Goal: Task Accomplishment & Management: Manage account settings

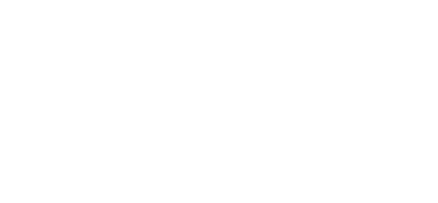
click at [429, 148] on html at bounding box center [219, 101] width 438 height 203
click at [418, 94] on html at bounding box center [219, 101] width 438 height 203
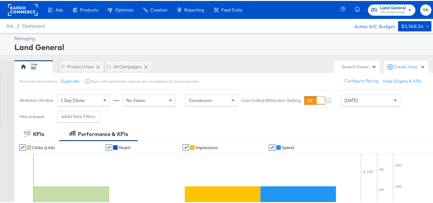
click at [423, 6] on span "SK" at bounding box center [426, 8] width 6 height 7
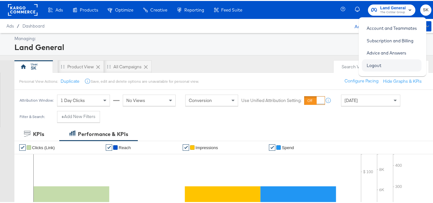
click at [376, 63] on link "Logout" at bounding box center [374, 65] width 24 height 12
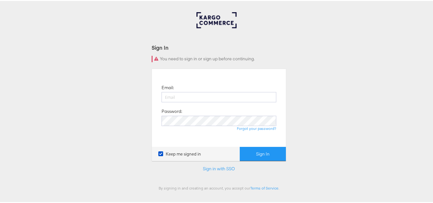
scroll to position [32, 0]
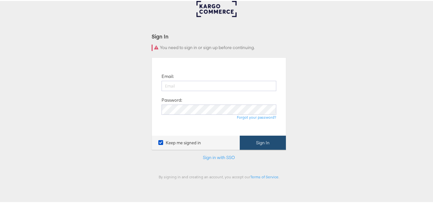
type input "[PERSON_NAME][EMAIL_ADDRESS][DOMAIN_NAME]"
click at [253, 146] on button "Sign In" at bounding box center [263, 142] width 46 height 14
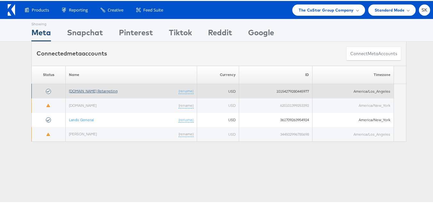
click at [93, 90] on link "[DOMAIN_NAME] Retargeting" at bounding box center [93, 90] width 49 height 5
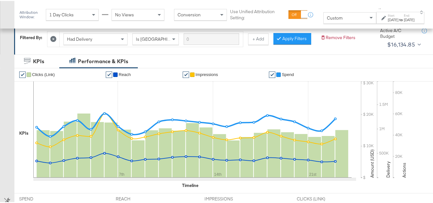
scroll to position [96, 0]
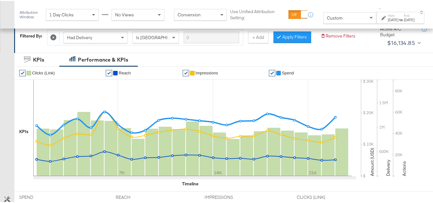
click at [342, 24] on div "Attribution Window: 1 Day Clicks No Views Conversion Use Unified Attribution Se…" at bounding box center [223, 14] width 419 height 28
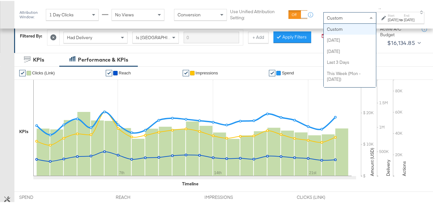
click at [334, 18] on div "Custom" at bounding box center [350, 17] width 52 height 11
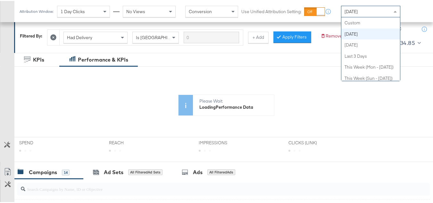
click at [365, 8] on div "Today" at bounding box center [370, 10] width 59 height 11
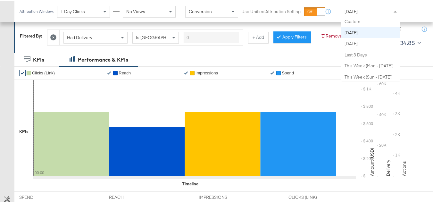
scroll to position [0, 0]
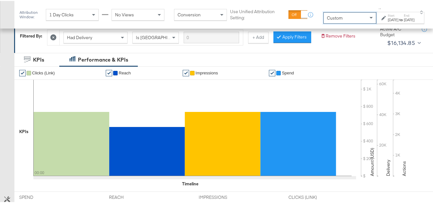
click at [388, 21] on div "Sep 30th 2025" at bounding box center [393, 18] width 11 height 5
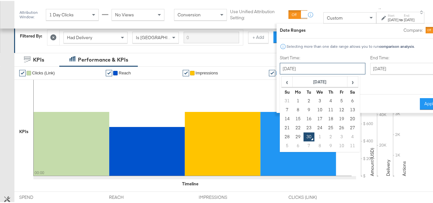
click at [309, 71] on input "September 30th 2025" at bounding box center [323, 68] width 86 height 12
click at [293, 99] on td "1" at bounding box center [298, 100] width 11 height 9
type input "September 1st 2025"
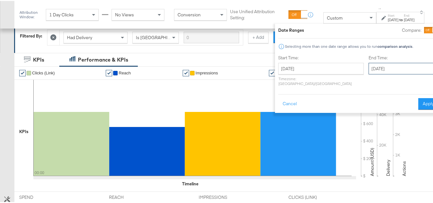
click at [369, 66] on input "September 30th 2025" at bounding box center [402, 68] width 67 height 12
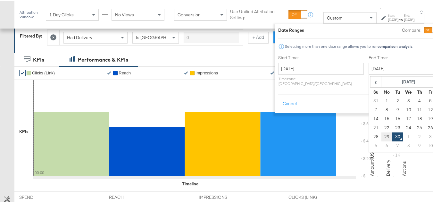
click at [382, 136] on td "29" at bounding box center [387, 135] width 11 height 9
type input "September 29th 2025"
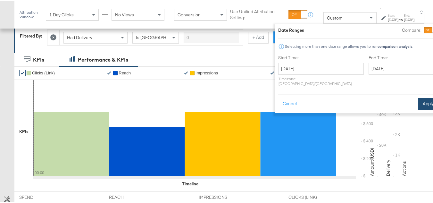
click at [418, 97] on button "Apply" at bounding box center [428, 103] width 20 height 12
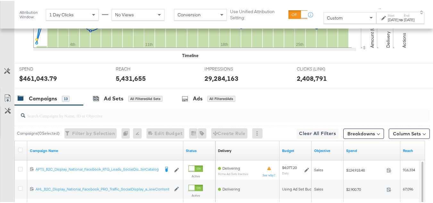
scroll to position [256, 0]
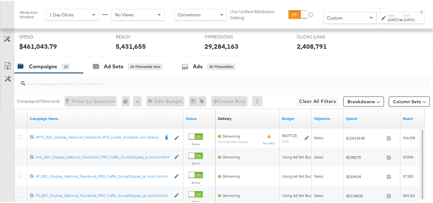
click at [86, 86] on input "search" at bounding box center [209, 80] width 368 height 13
paste input "APTS_B2C_Display_National_Facebook_RTG_Leads_SocialDisplay_Retargeting_Diamond_…"
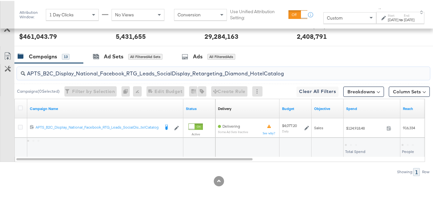
scroll to position [276, 0]
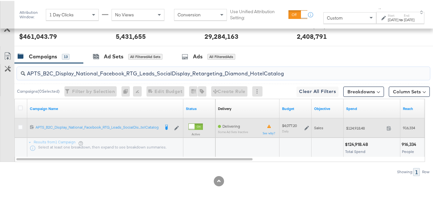
click at [359, 132] on div "$124,918.48 124918.48" at bounding box center [372, 126] width 57 height 19
copy div "$124,918.48"
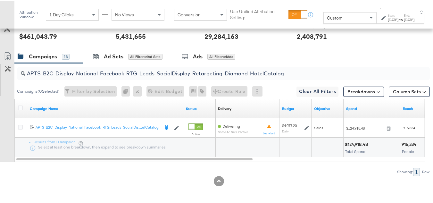
click at [63, 65] on input "APTS_B2C_Display_National_Facebook_RTG_Leads_SocialDisplay_Retargeting_Diamond_…" at bounding box center [209, 70] width 368 height 13
paste input "alwayson_Retargeting_DARE24_DiamondPlatinum"
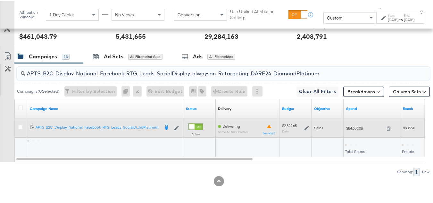
click at [352, 128] on span "$84,686.08" at bounding box center [365, 127] width 38 height 5
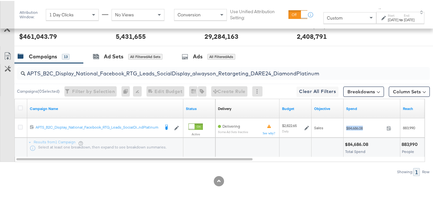
copy div "$84,686.08"
click at [83, 71] on input "APTS_B2C_Display_National_Facebook_RTG_Leads_SocialDisplay_alwayson_Retargeting…" at bounding box center [209, 70] width 368 height 13
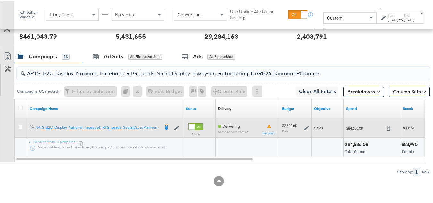
paste input "FR_B2C_Display_National_Facebook_RTG_Leads_SocialDisplay_alwayson_Retargeting_FR"
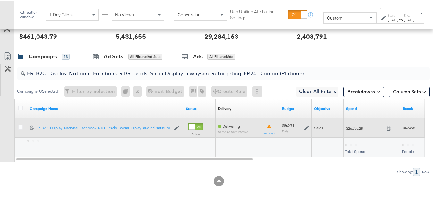
click at [353, 129] on span "$26,235.28" at bounding box center [365, 127] width 38 height 5
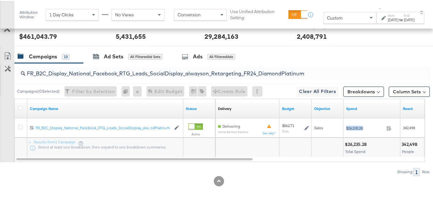
copy div "$26,235.28"
click at [78, 76] on input "FR_B2C_Display_National_Facebook_RTG_Leads_SocialDisplay_alwayson_Retargeting_F…" at bounding box center [209, 70] width 368 height 13
paste input "AF_B2C_Display_National_Facebook_RTG_Leads_SocialDisplay_alwayson_Retargeting_AF"
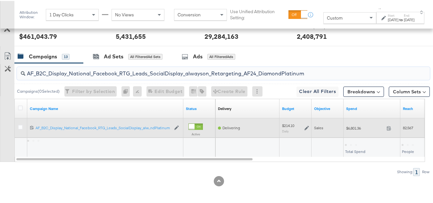
click at [353, 129] on span "$6,801.36" at bounding box center [365, 127] width 38 height 5
copy div "$6,801.36"
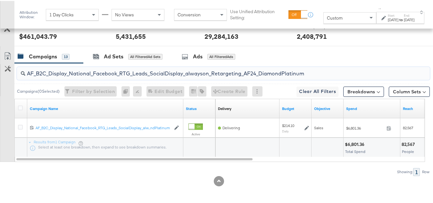
click at [80, 71] on input "AF_B2C_Display_National_Facebook_RTG_Leads_SocialDisplay_alwayson_Retargeting_A…" at bounding box center [209, 70] width 368 height 13
paste input "HL_B2C_Display_National_Facebook_RTG_Leads_SocialDisplay_alwayson_Retargeting_A…"
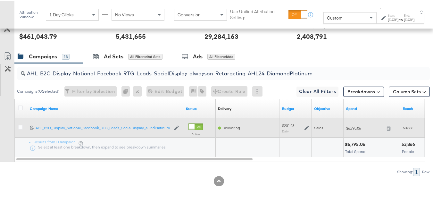
click at [345, 130] on div "$6,795.06 6795.06" at bounding box center [372, 127] width 57 height 10
copy div "$6,795.06"
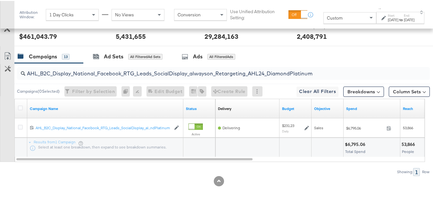
click at [75, 76] on input "AHL_B2C_Display_National_Facebook_RTG_Leads_SocialDisplay_alwayson_Retargeting_…" at bounding box center [209, 70] width 368 height 13
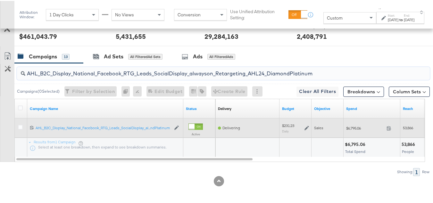
paste input "PTS_B2C_Display_National_Facebook_PRO_Traffic_SocialDisplay_alwayson_ASC_DARE24…"
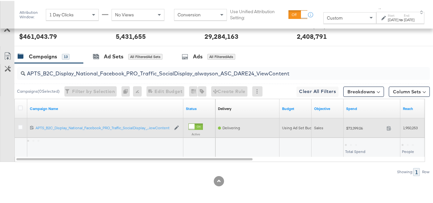
click at [353, 128] on span "$73,399.06" at bounding box center [365, 127] width 38 height 5
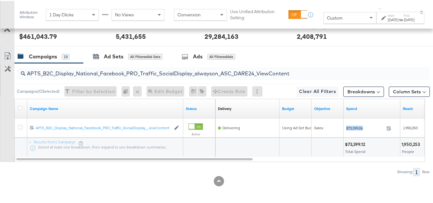
copy div "$73,399.06"
click at [82, 73] on input "APTS_B2C_Display_National_Facebook_PRO_Traffic_SocialDisplay_alwayson_ASC_DARE2…" at bounding box center [209, 70] width 368 height 13
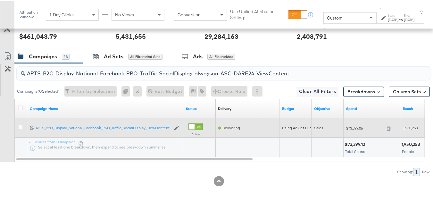
paste input "Leads_SocialDisplay_alwayson_ASC_DARE24_Purchase"
click at [355, 128] on span "$57,919.11" at bounding box center [365, 127] width 38 height 5
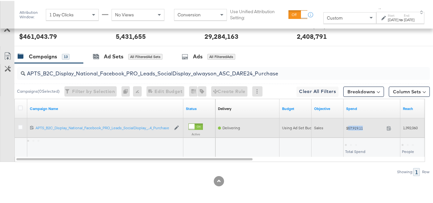
click at [355, 128] on span "$57,919.11" at bounding box center [365, 127] width 38 height 5
copy div "$57,919.11"
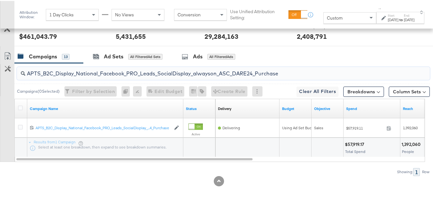
click at [129, 69] on input "APTS_B2C_Display_National_Facebook_PRO_Leads_SocialDisplay_alwayson_ASC_DARE24_…" at bounding box center [209, 70] width 368 height 13
paste input "F_B2C_Display_National_Facebook_PRO_Traffic_SocialDisplay_alwayson_ASC_AF24_Vie…"
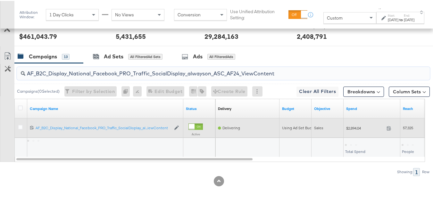
click at [354, 128] on span "$2,894.04" at bounding box center [365, 127] width 38 height 5
copy div "$2,894.04"
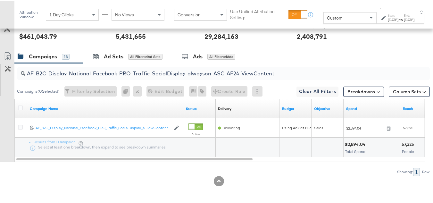
click at [79, 70] on input "AF_B2C_Display_National_Facebook_PRO_Traffic_SocialDisplay_alwayson_ASC_AF24_Vi…" at bounding box center [209, 70] width 368 height 13
paste input "FR_B2C_Display_National_Facebook_PRO_Traffic_SocialDisplay_alwayson_ASC_FR"
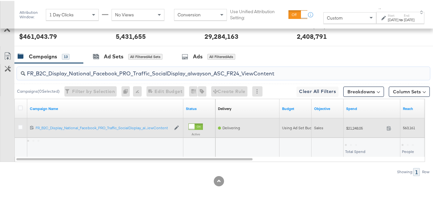
click at [351, 127] on span "$21,248.05" at bounding box center [365, 127] width 38 height 5
copy div "$21,248.05"
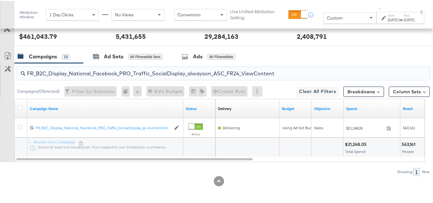
click at [87, 68] on input "FR_B2C_Display_National_Facebook_PRO_Traffic_SocialDisplay_alwayson_ASC_FR24_Vi…" at bounding box center [209, 70] width 368 height 13
paste input "AHL_B2C_Display_National_Facebook_PRO_Traffic_SocialDisplay_alwayson_ASC_AHL"
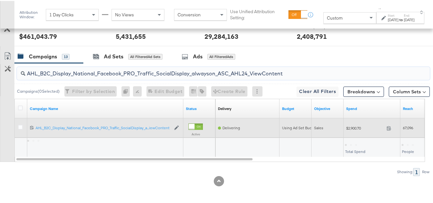
click at [353, 126] on span "$2,900.70" at bounding box center [365, 127] width 38 height 5
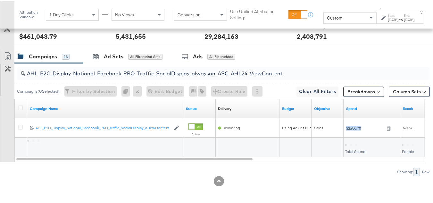
copy div "$2,900.70"
click at [95, 172] on div "Showing: 1 Row" at bounding box center [215, 171] width 430 height 8
click at [113, 69] on input "AHL_B2C_Display_National_Facebook_PRO_Traffic_SocialDisplay_alwayson_ASC_AHL24_…" at bounding box center [209, 70] width 368 height 13
paste input "PTS_B2C_Display_National_Facebook_RTG_Leads_SocialDisplay_Retargeting_Diamond_H…"
type input "APTS_B2C_Display_National_Facebook_RTG_Leads_SocialDisplay_Retargeting_Diamond_…"
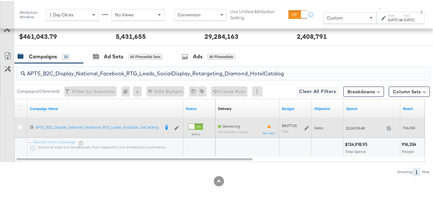
click at [306, 125] on icon at bounding box center [307, 127] width 4 height 4
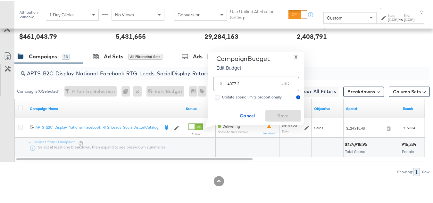
click at [263, 92] on div "$ 4077.2 USD" at bounding box center [256, 83] width 89 height 20
click at [261, 81] on input "4077.2" at bounding box center [253, 80] width 51 height 14
paste input "$3,261.76"
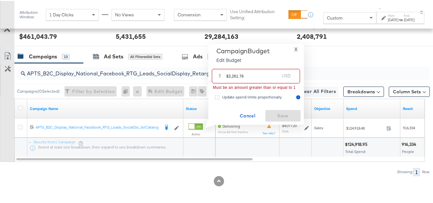
click at [227, 73] on input "$3,261.76" at bounding box center [252, 73] width 53 height 14
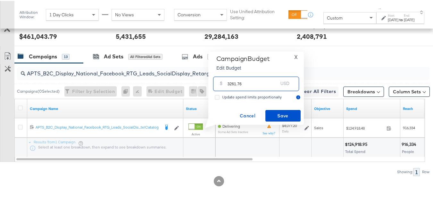
click at [256, 79] on input "3261.76" at bounding box center [253, 80] width 51 height 14
type input "3261.76"
click at [266, 105] on div "Campaign Budget Edit Budget X $ 3261.76 USD Update spend limits proportionally …" at bounding box center [256, 87] width 89 height 67
click at [271, 116] on span "Save" at bounding box center [283, 115] width 30 height 8
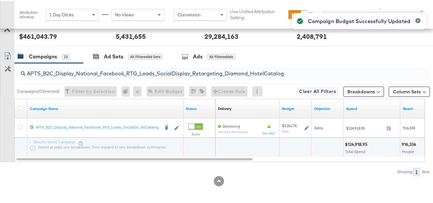
click at [127, 71] on input "APTS_B2C_Display_National_Facebook_RTG_Leads_SocialDisplay_Retargeting_Diamond_…" at bounding box center [209, 70] width 368 height 13
paste input "alwayson_Retargeting_DARE24_DiamondPlatinum"
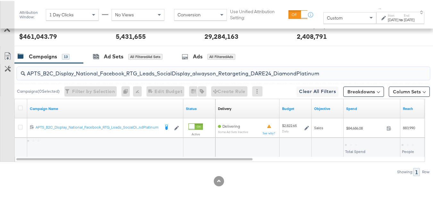
type input "APTS_B2C_Display_National_Facebook_RTG_Leads_SocialDisplay_alwayson_Retargeting…"
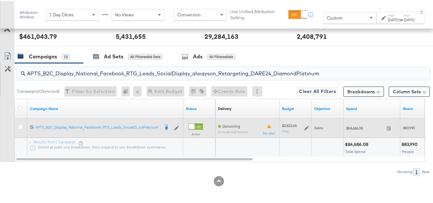
click at [306, 126] on icon at bounding box center [307, 127] width 4 height 4
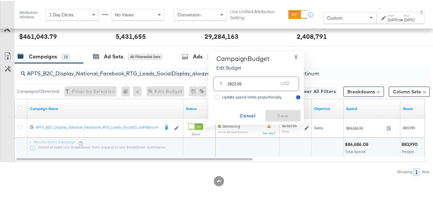
click at [265, 83] on input "2822.65" at bounding box center [253, 80] width 51 height 14
paste input "$2,399.2"
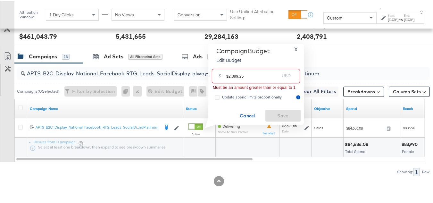
click at [228, 75] on input "$2,399.25" at bounding box center [252, 73] width 53 height 14
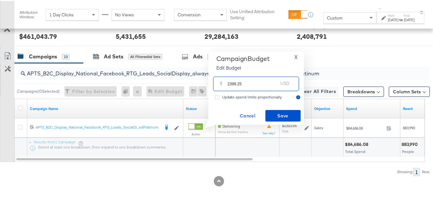
click at [259, 80] on input "2399.25" at bounding box center [253, 80] width 51 height 14
type input "2399.25"
click at [269, 117] on span "Save" at bounding box center [283, 115] width 30 height 8
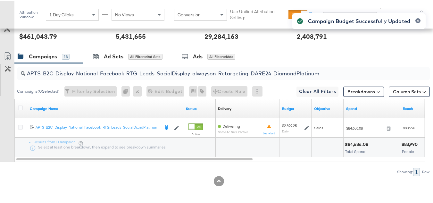
click at [91, 71] on input "APTS_B2C_Display_National_Facebook_RTG_Leads_SocialDisplay_alwayson_Retargeting…" at bounding box center [209, 70] width 368 height 13
paste input "FR_B2C_Display_National_Facebook_RTG_Leads_SocialDisplay_alwayson_Retargeting_FR"
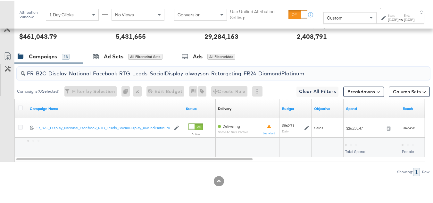
type input "FR_B2C_Display_National_Facebook_RTG_Leads_SocialDisplay_alwayson_Retargeting_F…"
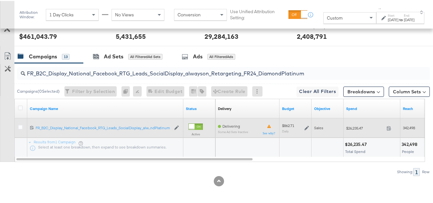
click at [306, 128] on icon at bounding box center [307, 127] width 4 height 4
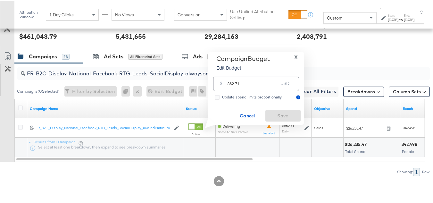
drag, startPoint x: 282, startPoint y: 82, endPoint x: 270, endPoint y: 82, distance: 11.9
click at [281, 82] on div "USD" at bounding box center [285, 84] width 14 height 12
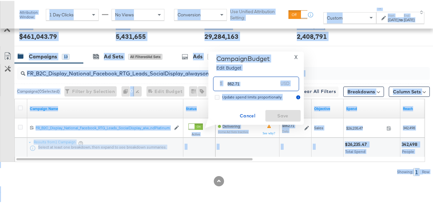
click at [261, 84] on input "862.71" at bounding box center [253, 80] width 51 height 14
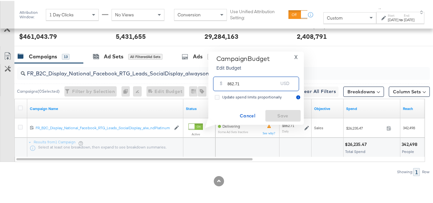
paste input "$764.72"
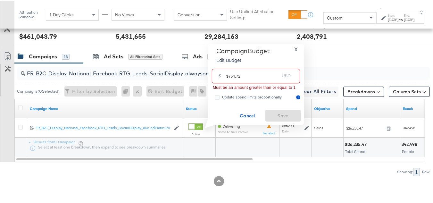
click at [228, 75] on input "$764.72" at bounding box center [252, 73] width 53 height 14
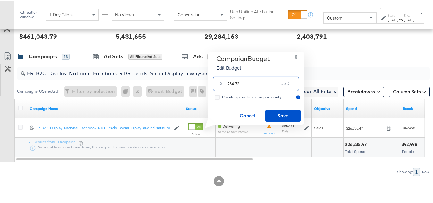
click at [255, 83] on input "764.72" at bounding box center [253, 80] width 51 height 14
type input "764.72"
click at [279, 118] on span "Save" at bounding box center [283, 115] width 30 height 8
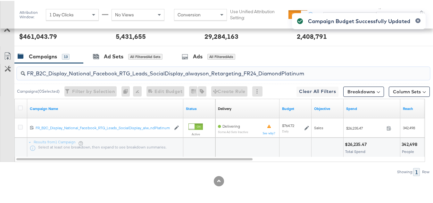
click at [70, 65] on input "FR_B2C_Display_National_Facebook_RTG_Leads_SocialDisplay_alwayson_Retargeting_F…" at bounding box center [209, 70] width 368 height 13
paste input "AF_B2C_Display_National_Facebook_RTG_Leads_SocialDisplay_alwayson_Retargeting_AF"
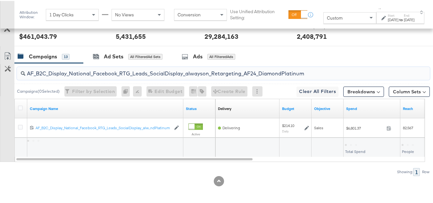
type input "AF_B2C_Display_National_Facebook_RTG_Leads_SocialDisplay_alwayson_Retargeting_A…"
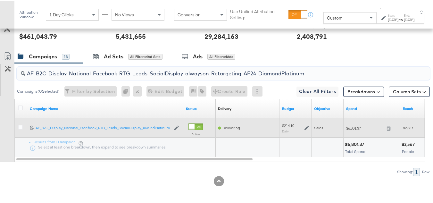
click at [307, 130] on div "$214.10 Daily" at bounding box center [295, 127] width 27 height 10
click at [306, 129] on div "$214.10 Daily" at bounding box center [295, 127] width 27 height 10
click at [305, 126] on icon at bounding box center [307, 127] width 4 height 4
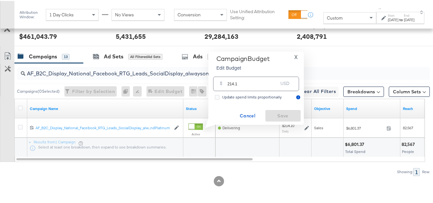
click at [265, 86] on input "214.1" at bounding box center [253, 80] width 51 height 14
paste input "$198.64"
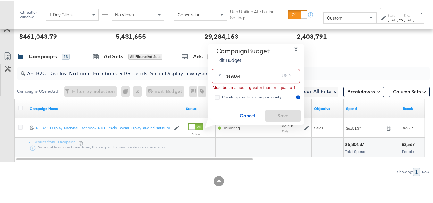
click at [228, 75] on input "$198.64" at bounding box center [252, 73] width 53 height 14
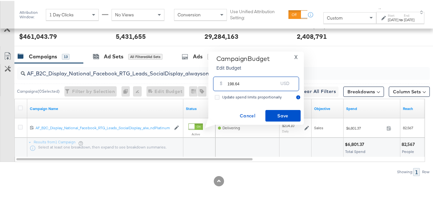
click at [251, 79] on input "198.64" at bounding box center [253, 80] width 51 height 14
type input "198.64"
click at [272, 109] on button "Save" at bounding box center [282, 115] width 35 height 12
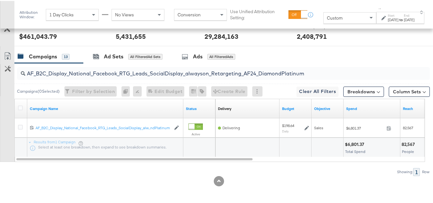
click at [82, 71] on input "AF_B2C_Display_National_Facebook_RTG_Leads_SocialDisplay_alwayson_Retargeting_A…" at bounding box center [209, 70] width 368 height 13
paste input "HL_B2C_Display_National_Facebook_RTG_Leads_SocialDisplay_alwayson_Retargeting_A…"
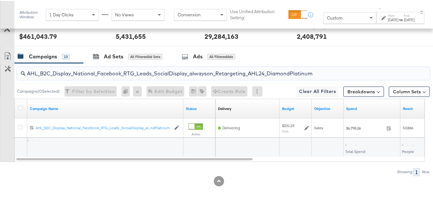
type input "AHL_B2C_Display_National_Facebook_RTG_Leads_SocialDisplay_alwayson_Retargeting_…"
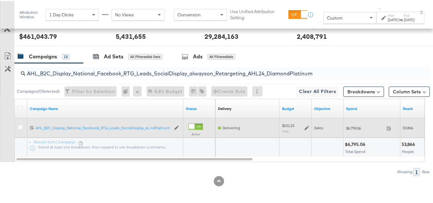
click at [306, 127] on icon at bounding box center [307, 127] width 4 height 4
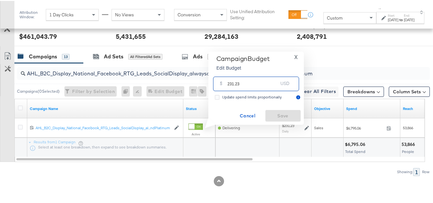
click at [253, 84] on input "231.23" at bounding box center [253, 80] width 51 height 14
paste input "$204.94"
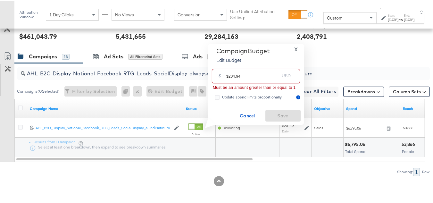
click at [228, 76] on input "$204.94" at bounding box center [252, 73] width 53 height 14
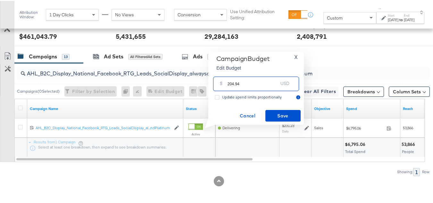
click at [251, 80] on input "204.94" at bounding box center [253, 80] width 51 height 14
type input "204.94"
click at [275, 112] on span "Save" at bounding box center [283, 115] width 30 height 8
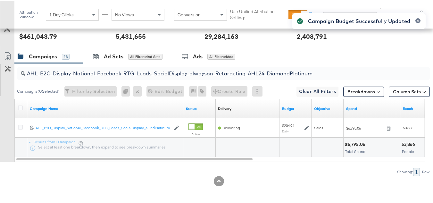
click at [94, 70] on input "AHL_B2C_Display_National_Facebook_RTG_Leads_SocialDisplay_alwayson_Retargeting_…" at bounding box center [209, 70] width 368 height 13
paste input "PTS_B2C_Display_National_Facebook_PRO_Traffic_SocialDisplay_alwayson_ASC_DARE24…"
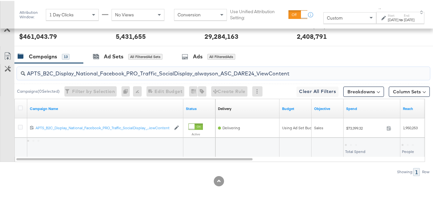
type input "APTS_B2C_Display_National_Facebook_PRO_Traffic_SocialDisplay_alwayson_ASC_DARE2…"
click at [24, 105] on div at bounding box center [21, 108] width 7 height 6
click at [22, 105] on icon at bounding box center [20, 107] width 5 height 5
click at [0, 0] on input "checkbox" at bounding box center [0, 0] width 0 height 0
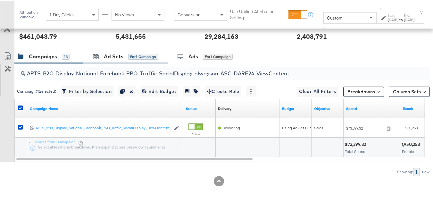
click at [131, 51] on div "Ad Sets for 1 Campaign" at bounding box center [125, 56] width 84 height 14
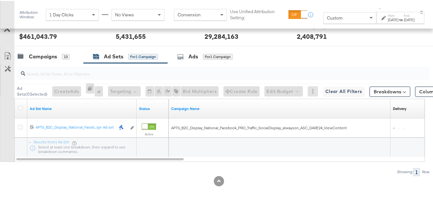
drag, startPoint x: 136, startPoint y: 162, endPoint x: 208, endPoint y: 163, distance: 72.8
click at [209, 163] on div "Ad Sets ( 0 Selected) Create Ads At least one ad set must be selected 0 Rename …" at bounding box center [215, 118] width 430 height 113
click at [157, 155] on div at bounding box center [153, 146] width 32 height 19
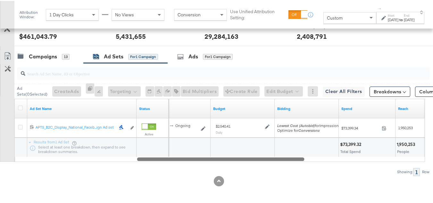
drag, startPoint x: 148, startPoint y: 158, endPoint x: 266, endPoint y: 161, distance: 118.0
click at [266, 161] on div "Ad Sets ( 0 Selected) Create Ads At least one ad set must be selected 0 Rename …" at bounding box center [215, 118] width 430 height 113
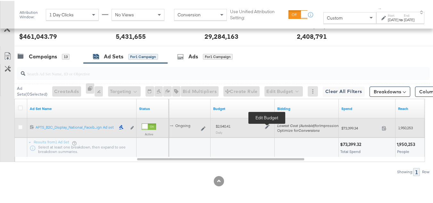
click at [268, 126] on icon at bounding box center [267, 126] width 4 height 4
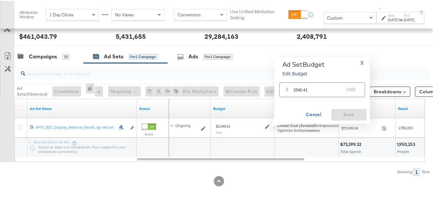
click at [305, 91] on input "2540.41" at bounding box center [319, 86] width 51 height 14
paste input "$2,286.37"
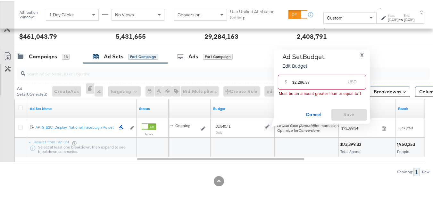
click at [294, 81] on input "$2,286.37" at bounding box center [318, 78] width 53 height 14
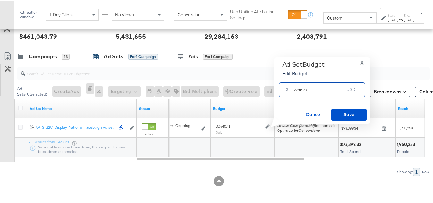
click at [328, 86] on input "2286.37" at bounding box center [319, 86] width 51 height 14
type input "2286.37"
click at [347, 110] on span "Save" at bounding box center [349, 114] width 30 height 8
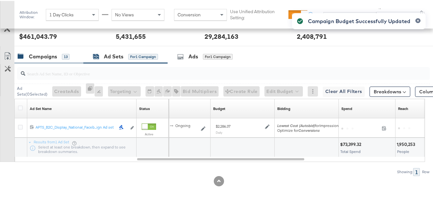
click at [42, 56] on div "Campaigns" at bounding box center [43, 55] width 28 height 7
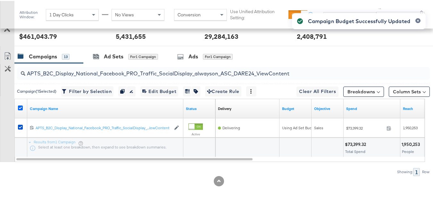
click at [20, 105] on icon at bounding box center [20, 107] width 5 height 5
click at [0, 0] on input "checkbox" at bounding box center [0, 0] width 0 height 0
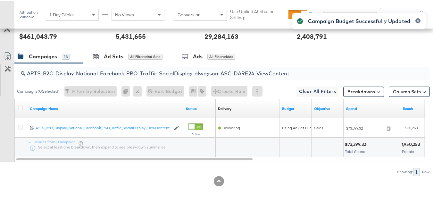
click at [75, 71] on input "APTS_B2C_Display_National_Facebook_PRO_Traffic_SocialDisplay_alwayson_ASC_DARE2…" at bounding box center [209, 70] width 368 height 13
paste input "Leads_SocialDisplay_alwayson_ASC_DARE24_Purchase"
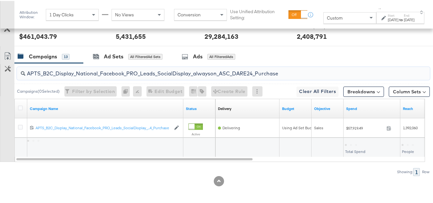
type input "APTS_B2C_Display_National_Facebook_PRO_Leads_SocialDisplay_alwayson_ASC_DARE24_…"
click at [25, 104] on div at bounding box center [21, 108] width 12 height 12
click at [22, 105] on icon at bounding box center [20, 107] width 5 height 5
click at [0, 0] on input "checkbox" at bounding box center [0, 0] width 0 height 0
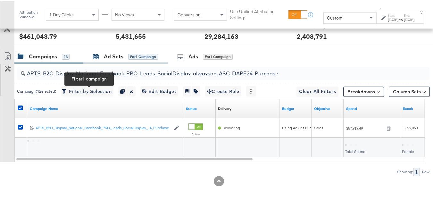
click at [122, 57] on div "Ad Sets" at bounding box center [114, 55] width 20 height 7
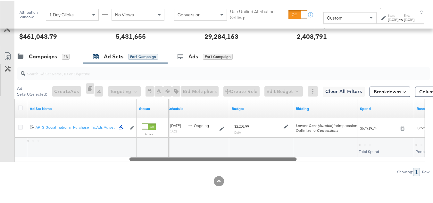
drag, startPoint x: 141, startPoint y: 158, endPoint x: 254, endPoint y: 162, distance: 113.2
click at [254, 162] on div "Ad Sets ( 0 Selected) Create Ads At least one ad set must be selected 0 Rename …" at bounding box center [215, 118] width 430 height 113
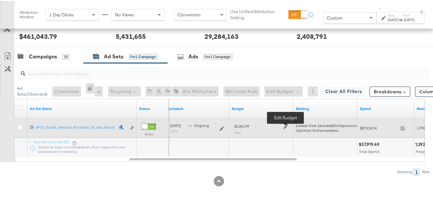
click at [285, 124] on icon at bounding box center [286, 125] width 4 height 4
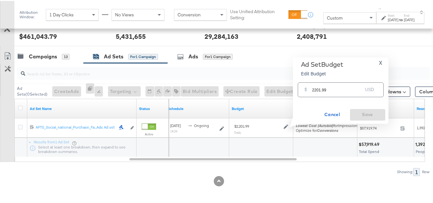
click at [321, 87] on input "2201.99" at bounding box center [337, 86] width 51 height 14
paste input "$1,981.7"
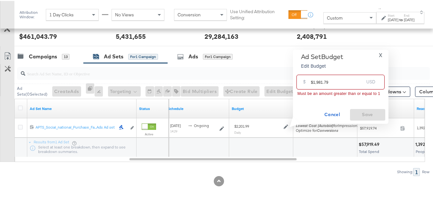
click at [313, 82] on input "$1,981.79" at bounding box center [337, 78] width 53 height 14
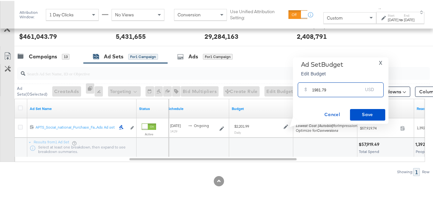
click at [342, 86] on input "1981.79" at bounding box center [337, 86] width 51 height 14
type input "1981.79"
click at [357, 111] on span "Save" at bounding box center [368, 114] width 30 height 8
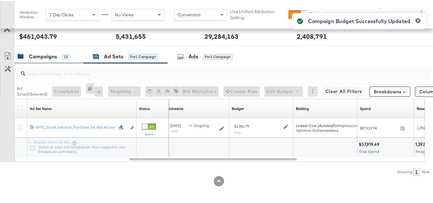
click at [45, 53] on div "Campaigns" at bounding box center [43, 55] width 28 height 7
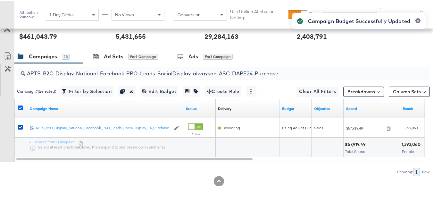
click at [21, 105] on icon at bounding box center [20, 107] width 5 height 5
click at [0, 0] on input "checkbox" at bounding box center [0, 0] width 0 height 0
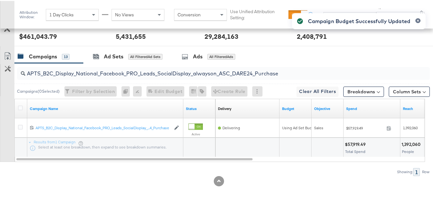
click at [80, 72] on input "APTS_B2C_Display_National_Facebook_PRO_Leads_SocialDisplay_alwayson_ASC_DARE24_…" at bounding box center [209, 70] width 368 height 13
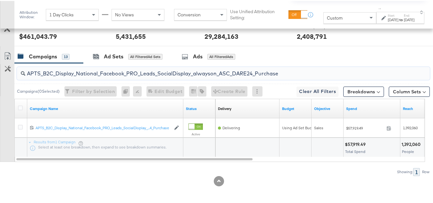
paste input "F_B2C_Display_National_Facebook_PRO_Traffic_SocialDisplay_alwayson_ASC_AF24_Vie…"
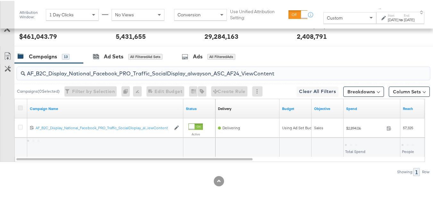
type input "AF_B2C_Display_National_Facebook_PRO_Traffic_SocialDisplay_alwayson_ASC_AF24_Vi…"
click at [21, 108] on icon at bounding box center [20, 107] width 5 height 5
click at [0, 0] on input "checkbox" at bounding box center [0, 0] width 0 height 0
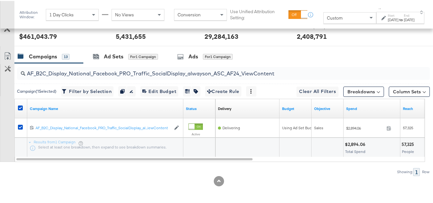
drag, startPoint x: 119, startPoint y: 48, endPoint x: 116, endPoint y: 52, distance: 5.1
click at [119, 47] on div at bounding box center [219, 47] width 438 height 5
click at [115, 53] on div "Ad Sets" at bounding box center [114, 55] width 20 height 7
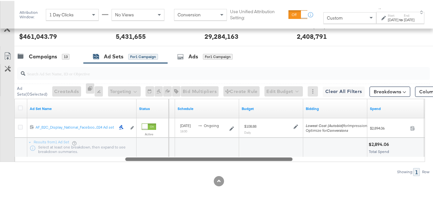
drag, startPoint x: 182, startPoint y: 157, endPoint x: 306, endPoint y: 172, distance: 124.0
click at [306, 172] on div "Ad Sets ( 0 Selected) Create Ads At least one ad set must be selected 0 Rename …" at bounding box center [215, 118] width 430 height 113
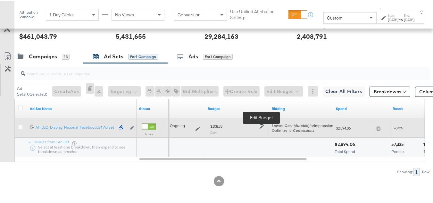
click at [261, 125] on icon at bounding box center [262, 125] width 4 height 4
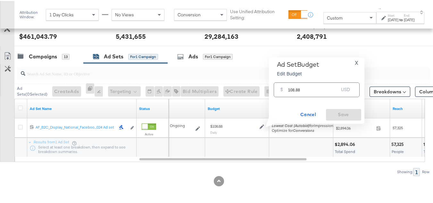
click at [323, 83] on input "108.88" at bounding box center [313, 86] width 51 height 14
paste input "$105.96"
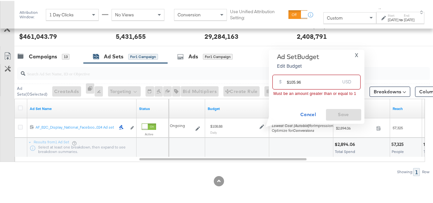
click at [288, 81] on input "$105.96" at bounding box center [313, 78] width 53 height 14
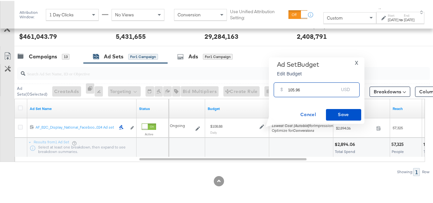
click at [319, 87] on input "105.96" at bounding box center [313, 86] width 51 height 14
type input "105.96"
click at [338, 114] on span "Save" at bounding box center [344, 114] width 30 height 8
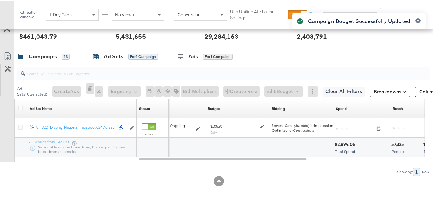
click at [50, 57] on div "Campaigns" at bounding box center [43, 55] width 28 height 7
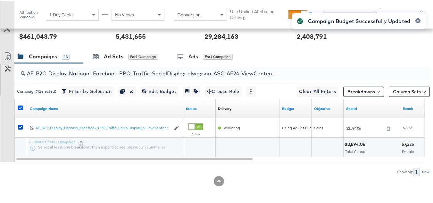
click at [21, 107] on icon at bounding box center [20, 107] width 5 height 5
click at [0, 0] on input "checkbox" at bounding box center [0, 0] width 0 height 0
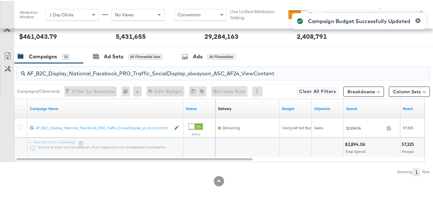
click at [64, 71] on input "AF_B2C_Display_National_Facebook_PRO_Traffic_SocialDisplay_alwayson_ASC_AF24_Vi…" at bounding box center [209, 70] width 368 height 13
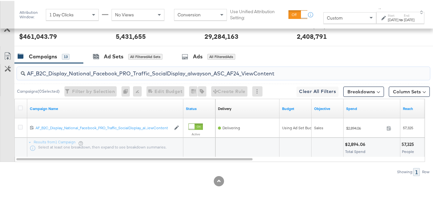
paste input "FR_B2C_Display_National_Facebook_PRO_Traffic_SocialDisplay_alwayson_ASC_FR"
type input "FR_B2C_Display_National_Facebook_PRO_Traffic_SocialDisplay_alwayson_ASC_FR24_Vi…"
click at [22, 108] on icon at bounding box center [20, 107] width 5 height 5
click at [0, 0] on input "checkbox" at bounding box center [0, 0] width 0 height 0
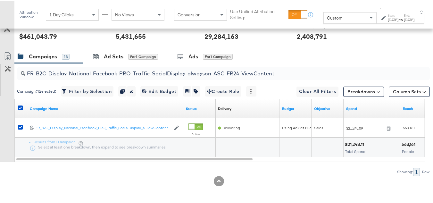
drag, startPoint x: 117, startPoint y: 53, endPoint x: 99, endPoint y: 28, distance: 31.0
click at [117, 53] on div "Ad Sets" at bounding box center [114, 55] width 20 height 7
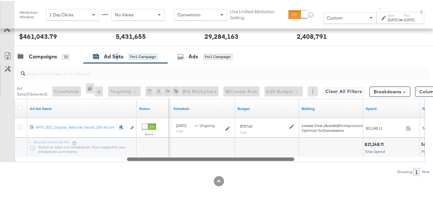
drag, startPoint x: 181, startPoint y: 156, endPoint x: 303, endPoint y: 174, distance: 123.4
click at [303, 174] on div "Ad Sets ( 0 Selected) Create Ads At least one ad set must be selected 0 Rename …" at bounding box center [215, 118] width 430 height 113
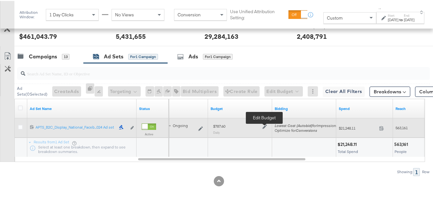
click at [264, 125] on icon at bounding box center [265, 125] width 4 height 4
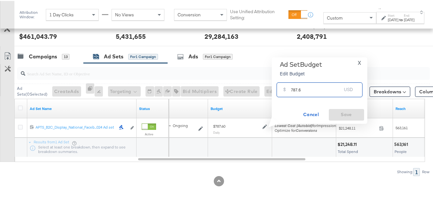
click at [309, 90] on input "787.6" at bounding box center [316, 86] width 51 height 14
paste input "$751.95"
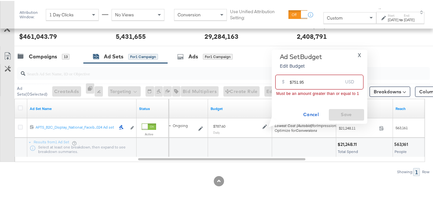
click at [291, 82] on input "$751.95" at bounding box center [316, 78] width 53 height 14
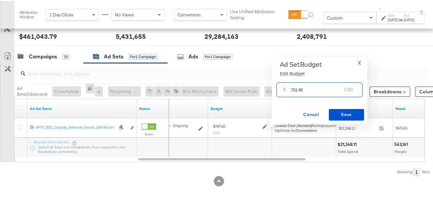
click at [323, 87] on input "751.95" at bounding box center [316, 86] width 51 height 14
type input "751.95"
click at [339, 112] on span "Save" at bounding box center [346, 114] width 30 height 8
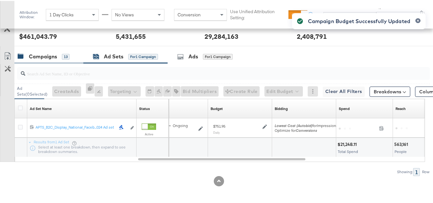
click at [59, 55] on div "Campaigns 13" at bounding box center [44, 55] width 52 height 7
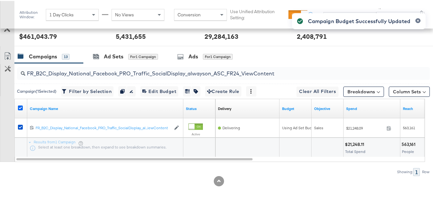
click at [21, 106] on icon at bounding box center [20, 107] width 5 height 5
click at [0, 0] on input "checkbox" at bounding box center [0, 0] width 0 height 0
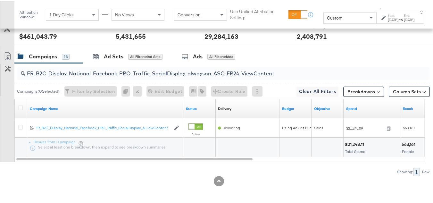
click at [105, 72] on input "FR_B2C_Display_National_Facebook_PRO_Traffic_SocialDisplay_alwayson_ASC_FR24_Vi…" at bounding box center [209, 70] width 368 height 13
paste input "AHL_B2C_Display_National_Facebook_PRO_Traffic_SocialDisplay_alwayson_ASC_AHL"
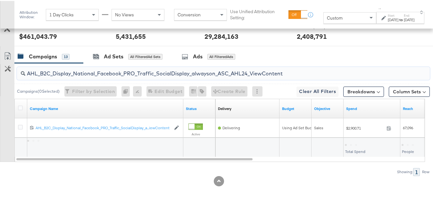
type input "AHL_B2C_Display_National_Facebook_PRO_Traffic_SocialDisplay_alwayson_ASC_AHL24_…"
click at [18, 103] on div at bounding box center [21, 108] width 12 height 12
click at [22, 105] on icon at bounding box center [20, 107] width 5 height 5
click at [0, 0] on input "checkbox" at bounding box center [0, 0] width 0 height 0
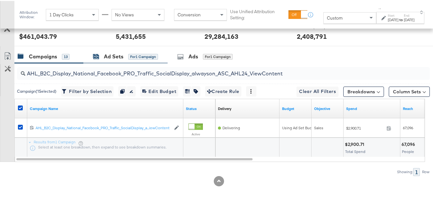
click at [120, 56] on div "Ad Sets" at bounding box center [114, 55] width 20 height 7
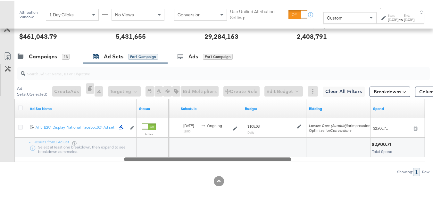
drag, startPoint x: 173, startPoint y: 157, endPoint x: 280, endPoint y: 175, distance: 109.0
click at [280, 175] on div "KPIs Performance & KPIs Customize KPIs ✔ Clicks (Link) ✔ Reach ✔ Impressions ✔ …" at bounding box center [219, 42] width 438 height 321
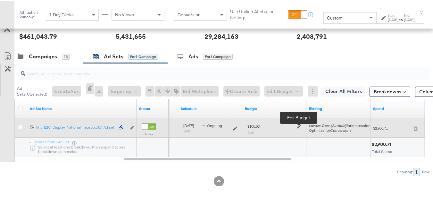
click at [299, 126] on icon at bounding box center [299, 126] width 4 height 4
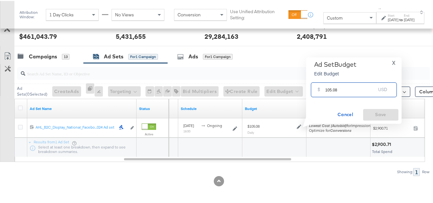
click at [327, 88] on input "105.08" at bounding box center [350, 86] width 51 height 14
paste input "$99.30"
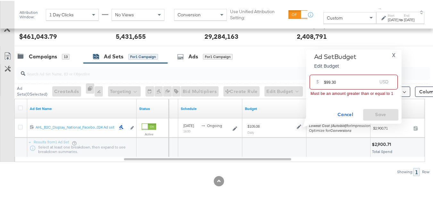
click at [325, 82] on input "$99.30" at bounding box center [350, 78] width 53 height 14
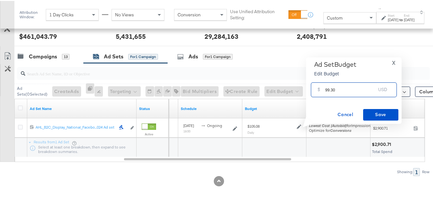
click at [352, 88] on input "99.30" at bounding box center [350, 86] width 51 height 14
type input "99.30"
click at [367, 111] on span "Save" at bounding box center [381, 114] width 30 height 8
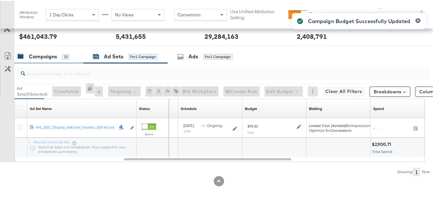
click at [47, 58] on div "Campaigns" at bounding box center [43, 55] width 28 height 7
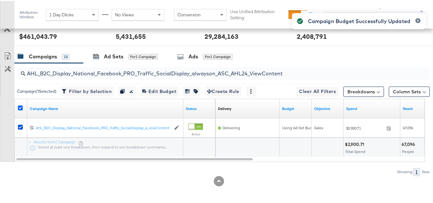
click at [20, 106] on icon at bounding box center [20, 107] width 5 height 5
click at [0, 0] on input "checkbox" at bounding box center [0, 0] width 0 height 0
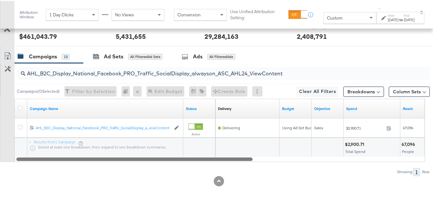
click at [281, 160] on div at bounding box center [220, 157] width 411 height 5
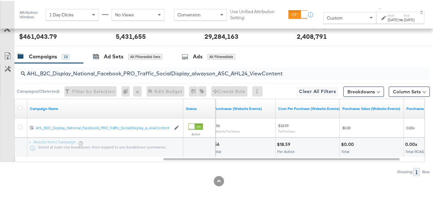
scroll to position [0, 0]
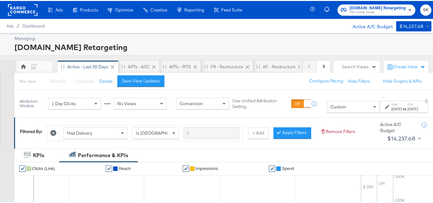
click at [34, 9] on rect at bounding box center [22, 9] width 29 height 12
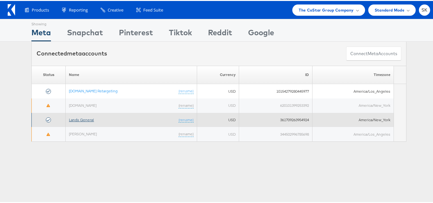
click at [86, 118] on link "Lands General" at bounding box center [81, 118] width 25 height 5
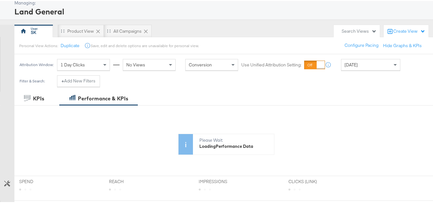
scroll to position [64, 0]
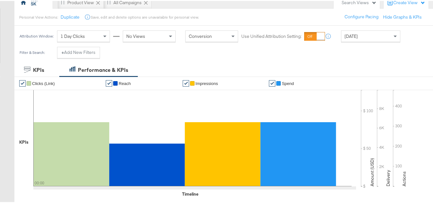
click at [360, 36] on div "Today" at bounding box center [370, 35] width 59 height 11
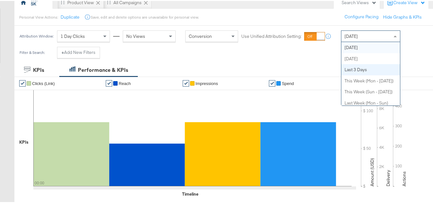
scroll to position [0, 0]
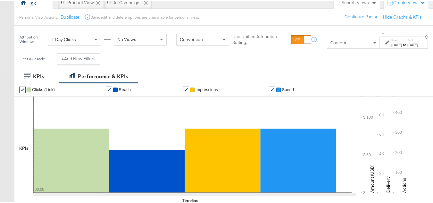
click at [391, 45] on div "Sep 30th 2025" at bounding box center [396, 43] width 11 height 5
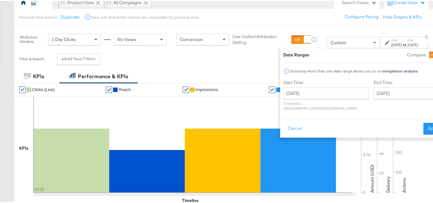
click at [292, 86] on div "Start Time: September 30th 2025 ‹ September 2025 › Su Mo Tu We Th Fr Sa 31 1 2 …" at bounding box center [326, 96] width 86 height 34
click at [299, 96] on input "September 30th 2025" at bounding box center [326, 93] width 86 height 12
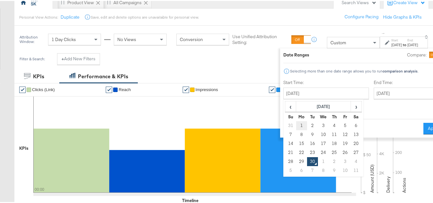
click at [296, 122] on td "1" at bounding box center [301, 124] width 11 height 9
type input "September 1st 2025"
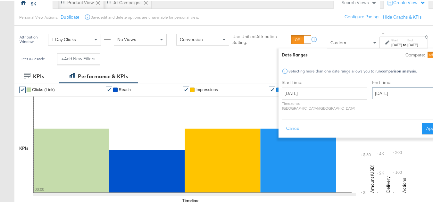
click at [378, 90] on input "September 30th 2025" at bounding box center [405, 93] width 67 height 12
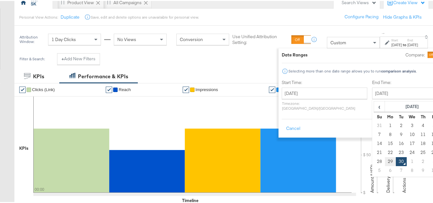
click at [385, 159] on td "29" at bounding box center [390, 160] width 11 height 9
type input "September 29th 2025"
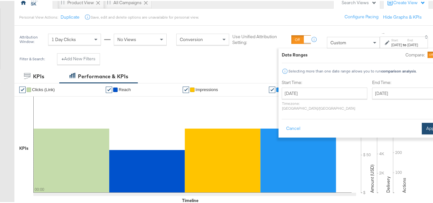
click at [422, 122] on button "Apply" at bounding box center [432, 128] width 20 height 12
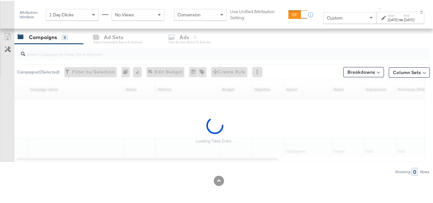
scroll to position [216, 0]
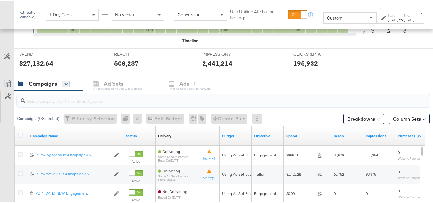
click at [62, 91] on input "search" at bounding box center [209, 97] width 368 height 13
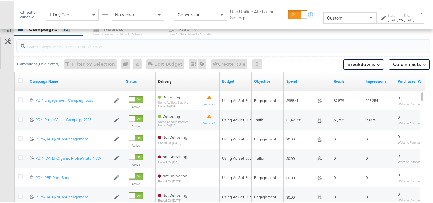
paste input "B2C_LAND_KC_RT_Sig_24"
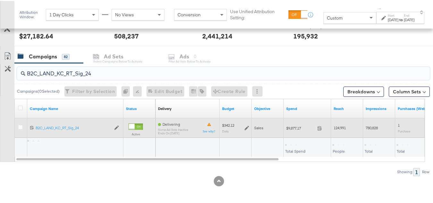
click at [289, 127] on span "$9,877.17" at bounding box center [300, 127] width 29 height 5
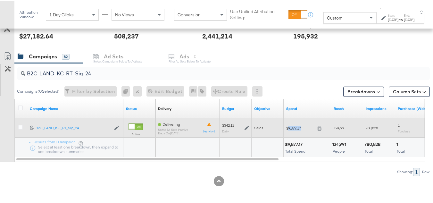
click at [289, 127] on span "$9,877.17" at bounding box center [300, 127] width 29 height 5
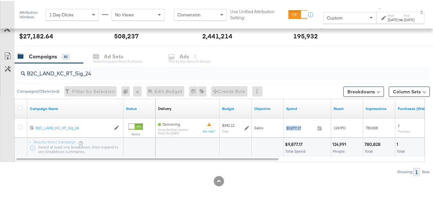
copy div "$9,877.17"
click at [112, 71] on input "B2C_LAND_KC_RT_Sig_24" at bounding box center [209, 70] width 368 height 13
paste input "B_Ecommerce_KC_Retargeting_LW&LOA_Traffic"
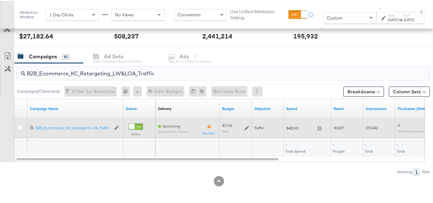
click at [285, 120] on div "$482.43 482.43" at bounding box center [307, 126] width 47 height 19
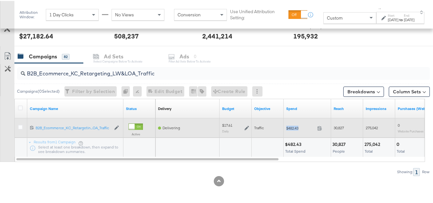
copy div "$482.43"
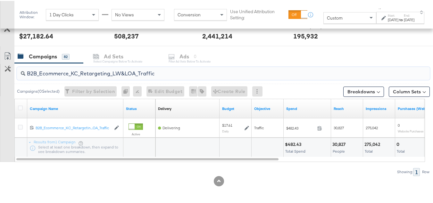
click at [101, 71] on input "B2B_Ecommerce_KC_Retargeting_LW&LOA_Traffic" at bounding box center [209, 70] width 368 height 13
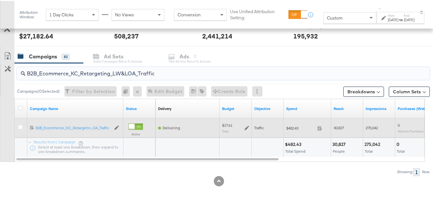
paste input "KC_Retargeting_Prospects & Clients_Conversions"
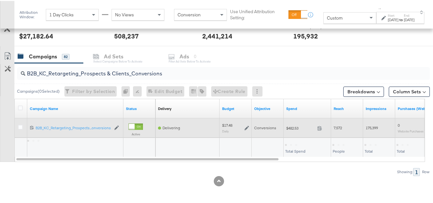
click at [295, 132] on div "$482.53 482.53" at bounding box center [307, 127] width 47 height 10
copy div "$482.53"
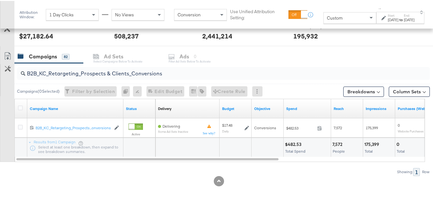
click at [80, 69] on input "B2B_KC_Retargeting_Prospects & Clients_Conversions" at bounding box center [209, 70] width 368 height 13
paste input "C_LAND_KC_Pros_Sig"
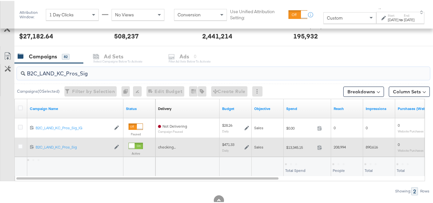
click at [293, 149] on div "$13,345.15 13345.15" at bounding box center [307, 146] width 47 height 10
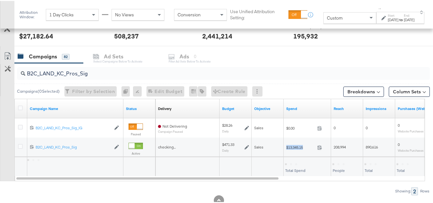
copy div "$13,345.15"
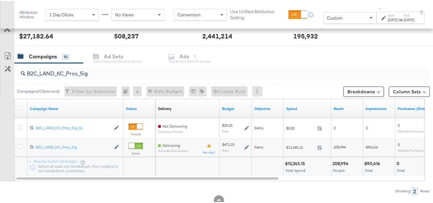
click at [106, 72] on input "B2C_LAND_KC_Pros_Sig" at bounding box center [209, 70] width 368 height 13
paste input "RT_Sig_24"
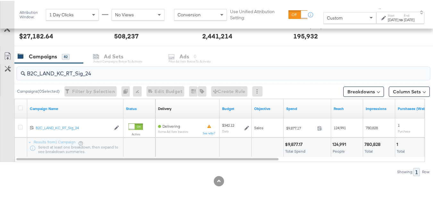
type input "B2C_LAND_KC_RT_Sig_24"
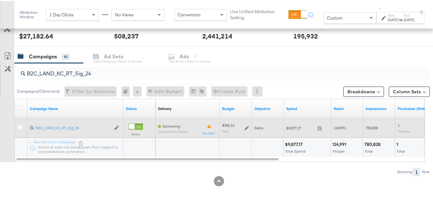
click at [247, 128] on icon at bounding box center [247, 127] width 4 height 4
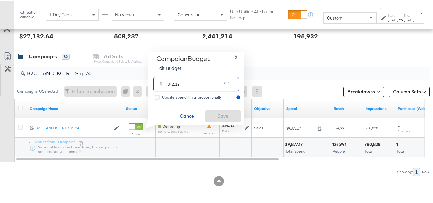
click at [206, 78] on input "342.12" at bounding box center [193, 81] width 51 height 14
paste input "$322.83"
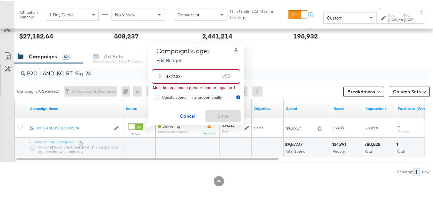
click at [168, 76] on input "$322.83" at bounding box center [192, 73] width 53 height 14
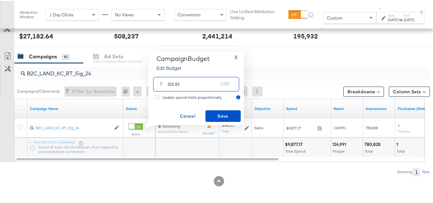
click at [203, 82] on input "322.83" at bounding box center [193, 81] width 51 height 14
type input "322.83"
click at [216, 110] on button "Save" at bounding box center [223, 115] width 35 height 12
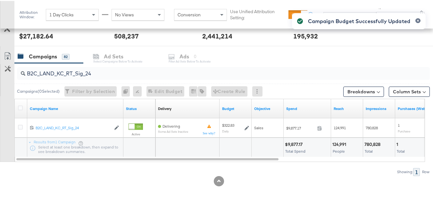
click at [116, 71] on input "B2C_LAND_KC_RT_Sig_24" at bounding box center [209, 70] width 368 height 13
paste input "B_Ecommerce_KC_Retargeting_LW&LOA_Traffic"
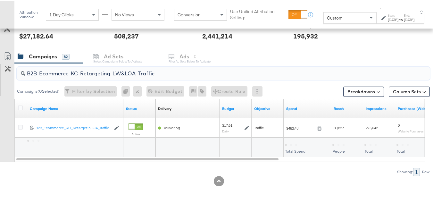
type input "B2B_Ecommerce_KC_Retargeting_LW&LOA_Traffic"
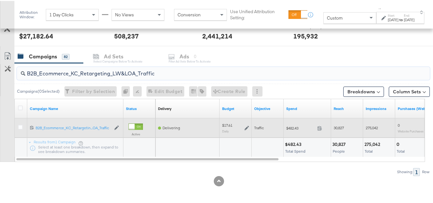
click at [248, 128] on icon at bounding box center [247, 127] width 4 height 4
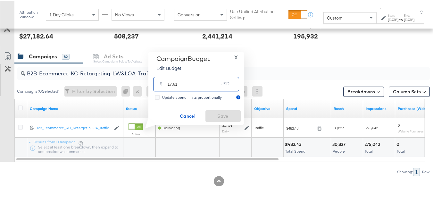
click at [202, 80] on input "17.61" at bounding box center [193, 81] width 51 height 14
paste input "$17.57"
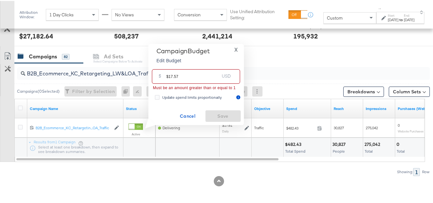
click at [168, 75] on input "$17.57" at bounding box center [192, 73] width 53 height 14
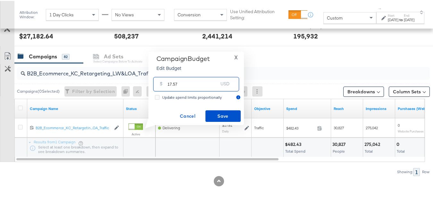
click at [199, 80] on input "17.57" at bounding box center [193, 81] width 51 height 14
type input "17.57"
click at [221, 114] on span "Save" at bounding box center [223, 115] width 30 height 8
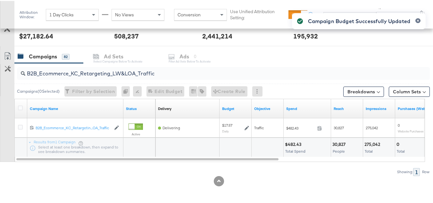
click at [66, 73] on input "B2B_Ecommerce_KC_Retargeting_LW&LOA_Traffic" at bounding box center [209, 70] width 368 height 13
paste input "KC_Retargeting_Prospects & Clients_Conversions"
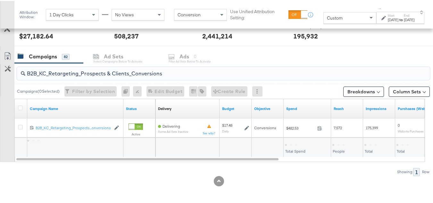
type input "B2B_KC_Retargeting_Prospects & Clients_Conversions"
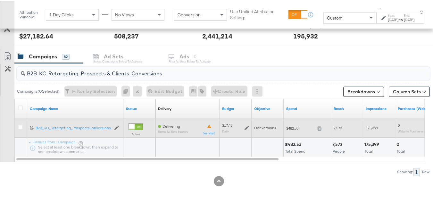
click at [245, 129] on icon at bounding box center [247, 127] width 4 height 4
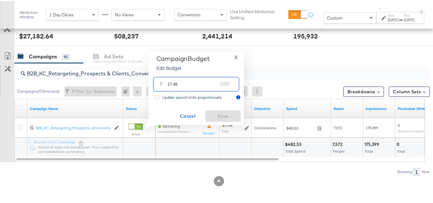
click at [195, 74] on input "17.48" at bounding box center [193, 81] width 51 height 14
paste input "$17.47"
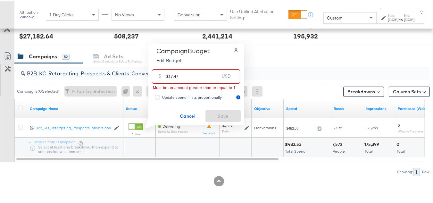
click at [168, 76] on input "$17.47" at bounding box center [192, 73] width 53 height 14
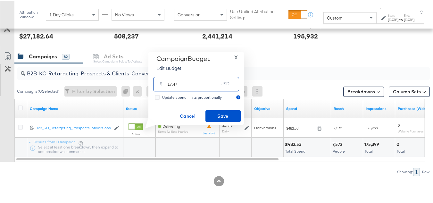
click at [192, 81] on input "17.47" at bounding box center [193, 81] width 51 height 14
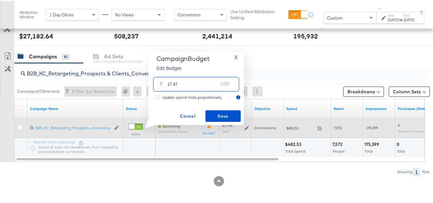
type input "17.47"
click at [227, 124] on div "$17.48" at bounding box center [227, 124] width 10 height 5
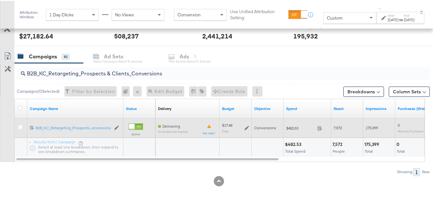
click at [249, 129] on icon at bounding box center [247, 127] width 4 height 4
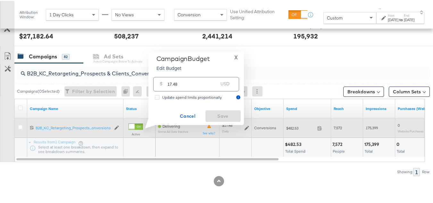
click at [247, 128] on icon at bounding box center [247, 127] width 4 height 4
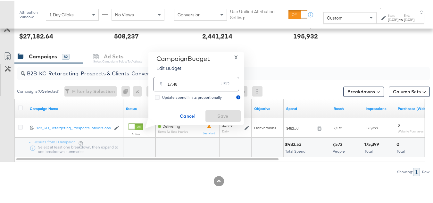
click at [199, 88] on div "$ 17.48 USD" at bounding box center [196, 83] width 86 height 14
paste input "$17.47"
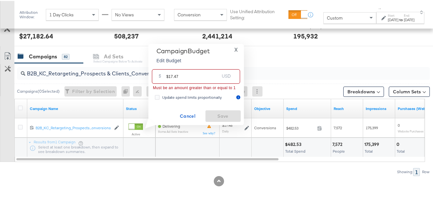
click at [167, 75] on input "$17.47" at bounding box center [192, 73] width 53 height 14
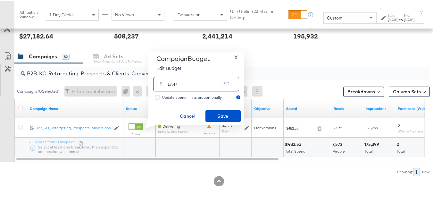
click at [197, 79] on input "17.47" at bounding box center [193, 81] width 51 height 14
type input "17.47"
click at [221, 115] on span "Save" at bounding box center [223, 115] width 30 height 8
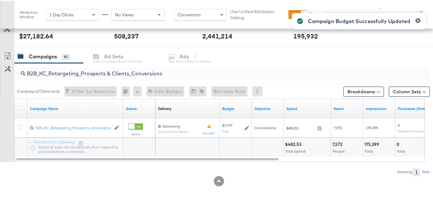
click at [77, 65] on input "B2B_KC_Retargeting_Prospects & Clients_Conversions" at bounding box center [209, 70] width 368 height 13
paste input "C_LAND_KC_Pros_Sig"
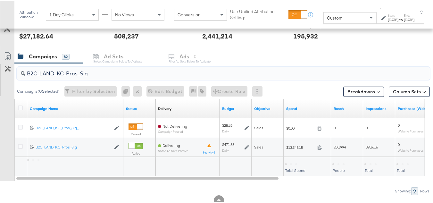
type input "B2C_LAND_KC_Pros_Sig"
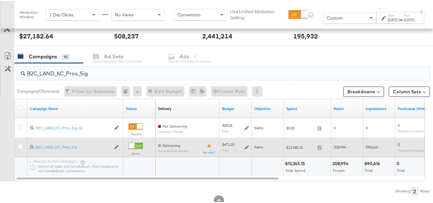
drag, startPoint x: 246, startPoint y: 146, endPoint x: 254, endPoint y: 152, distance: 10.5
click at [246, 146] on icon at bounding box center [247, 146] width 4 height 4
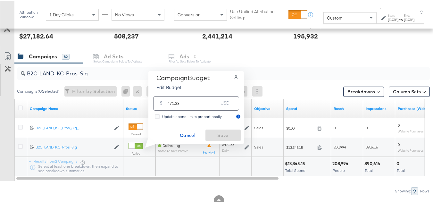
click at [213, 102] on input "471.33" at bounding box center [193, 100] width 51 height 14
paste input "$454.85"
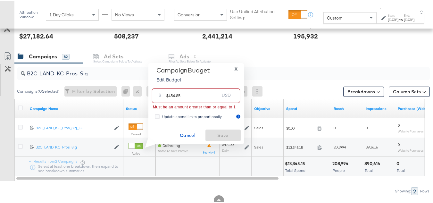
click at [169, 95] on input "$454.85" at bounding box center [192, 92] width 53 height 14
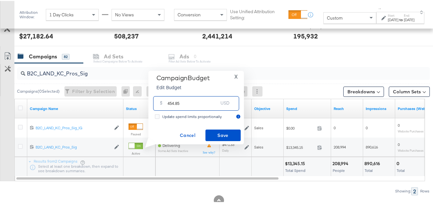
click at [190, 99] on input "454.85" at bounding box center [193, 100] width 51 height 14
type input "454.85"
click at [223, 141] on div "Campaign Budget Edit Budget X $ 454.85 USD Update spend limits proportionally C…" at bounding box center [196, 106] width 96 height 73
click at [222, 137] on span "Save" at bounding box center [223, 134] width 30 height 8
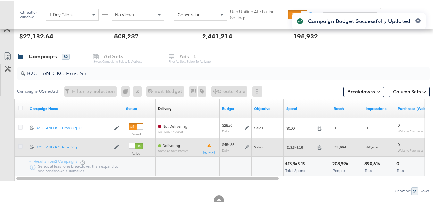
click at [21, 145] on icon at bounding box center [20, 145] width 5 height 5
click at [0, 0] on input "checkbox" at bounding box center [0, 0] width 0 height 0
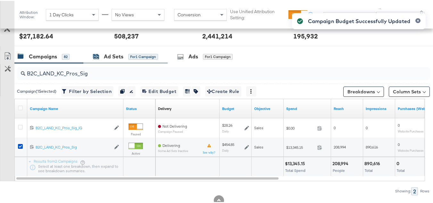
click at [108, 57] on div "Ad Sets" at bounding box center [114, 55] width 20 height 7
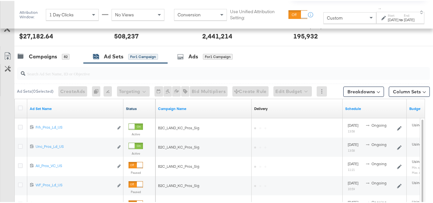
click at [132, 106] on link "Status" at bounding box center [139, 107] width 27 height 5
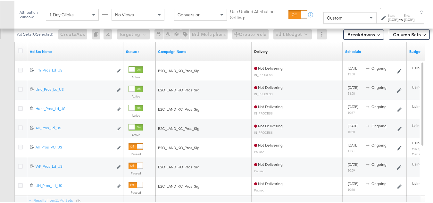
scroll to position [239, 0]
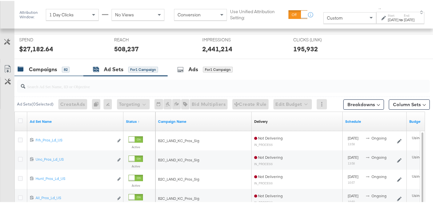
click at [67, 62] on div "Campaigns 82" at bounding box center [48, 69] width 69 height 14
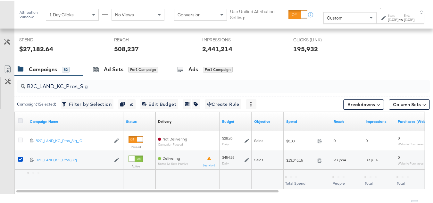
click at [21, 121] on icon at bounding box center [20, 119] width 5 height 5
click at [0, 0] on input "checkbox" at bounding box center [0, 0] width 0 height 0
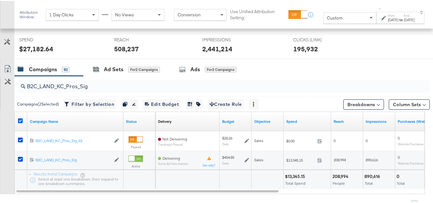
click at [21, 122] on icon at bounding box center [20, 119] width 5 height 5
click at [0, 0] on input "checkbox" at bounding box center [0, 0] width 0 height 0
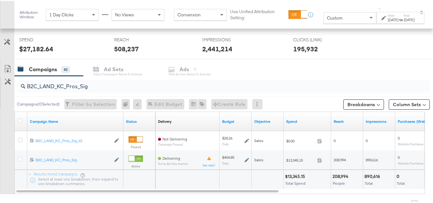
click at [373, 72] on div "Campaigns 82 Ad Sets Select Campaigns below to activate Ads 0 Filter Ad Sets be…" at bounding box center [226, 69] width 424 height 14
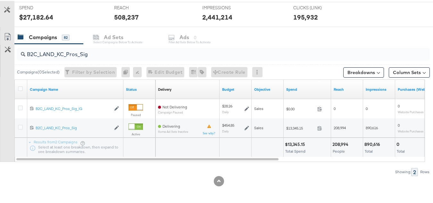
scroll to position [0, 0]
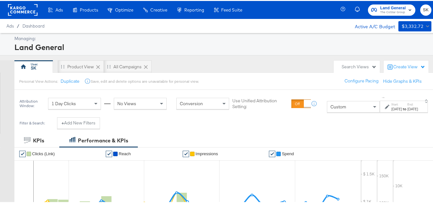
drag, startPoint x: 423, startPoint y: 7, endPoint x: 421, endPoint y: 10, distance: 3.7
click at [423, 7] on span "SK" at bounding box center [426, 8] width 6 height 7
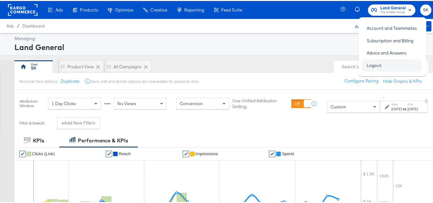
click at [373, 63] on link "Logout" at bounding box center [374, 65] width 24 height 12
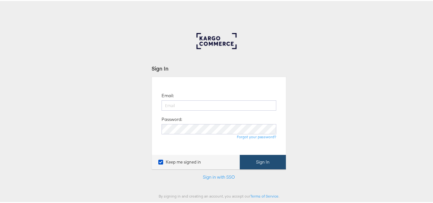
type input "shravan.kumar@kargo.com"
click at [273, 161] on button "Sign In" at bounding box center [263, 161] width 46 height 14
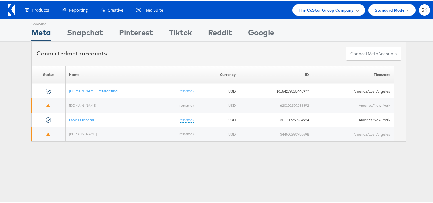
click at [424, 89] on div "Please Wait Loading Accounts .... Status Name Currency ID Timezone [DOMAIN_NAME…" at bounding box center [219, 103] width 438 height 76
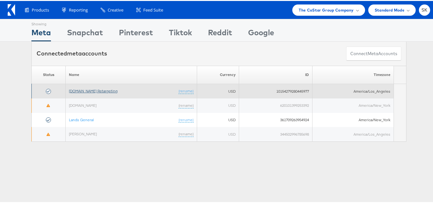
click at [87, 89] on link "[DOMAIN_NAME] Retargeting" at bounding box center [93, 90] width 49 height 5
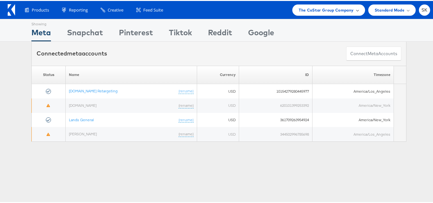
click at [314, 14] on div "The CoStar Group Company" at bounding box center [328, 9] width 72 height 11
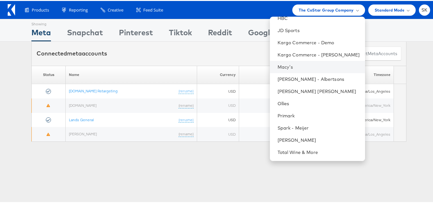
scroll to position [32, 0]
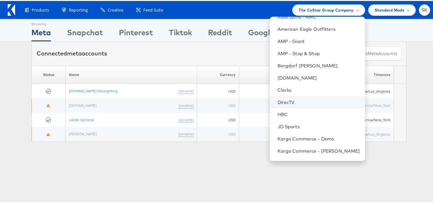
click at [283, 102] on link "DirecTV" at bounding box center [319, 101] width 82 height 6
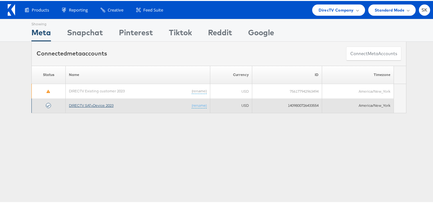
click at [99, 105] on link "DIRECTV SAT+Device 2023" at bounding box center [91, 104] width 45 height 5
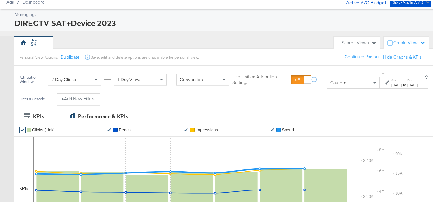
scroll to position [64, 0]
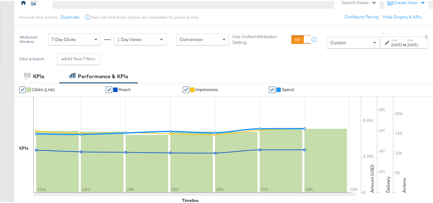
click at [391, 44] on div "Sep 22nd 2025" at bounding box center [396, 43] width 11 height 5
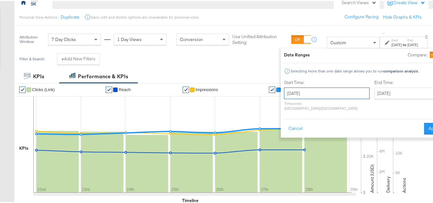
click at [314, 91] on input "September 22nd 2025" at bounding box center [327, 93] width 86 height 12
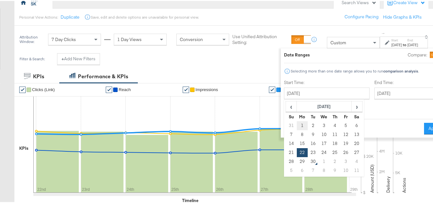
click at [297, 124] on td "1" at bounding box center [302, 124] width 11 height 9
type input "September 1st 2025"
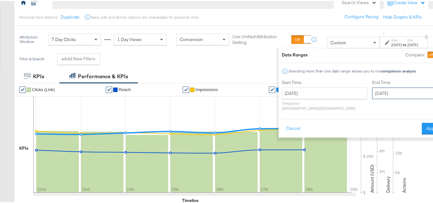
click at [385, 94] on input "September 28th 2025" at bounding box center [405, 93] width 67 height 12
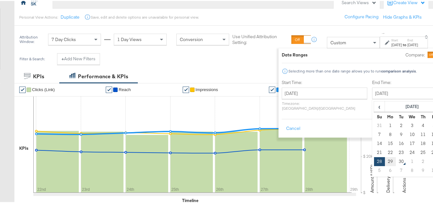
click at [385, 163] on td "29" at bounding box center [390, 160] width 11 height 9
type input "September 29th 2025"
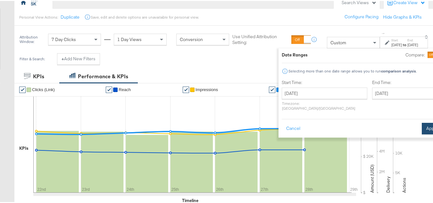
click at [422, 124] on button "Apply" at bounding box center [432, 128] width 20 height 12
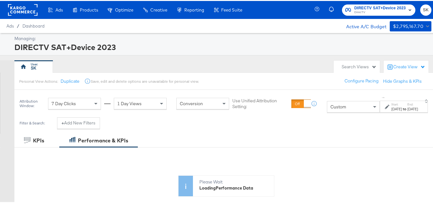
scroll to position [216, 0]
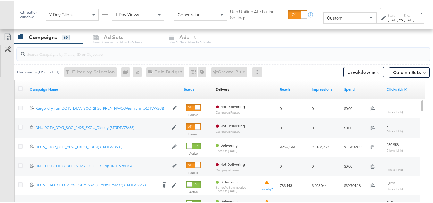
click at [44, 55] on input "search" at bounding box center [209, 50] width 368 height 13
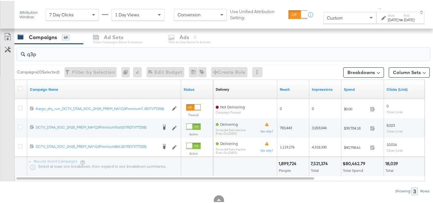
scroll to position [290, 0]
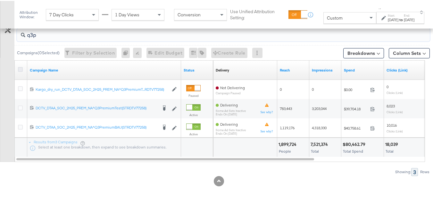
type input "q3p"
click at [20, 70] on icon at bounding box center [20, 68] width 5 height 5
click at [0, 0] on input "checkbox" at bounding box center [0, 0] width 0 height 0
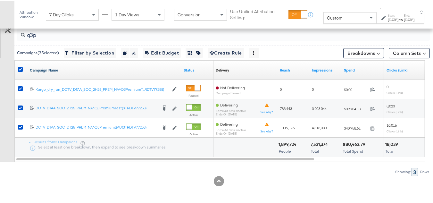
click at [57, 70] on link "Campaign Name" at bounding box center [104, 69] width 149 height 5
click at [61, 70] on link "Campaign Name ↓" at bounding box center [104, 69] width 149 height 5
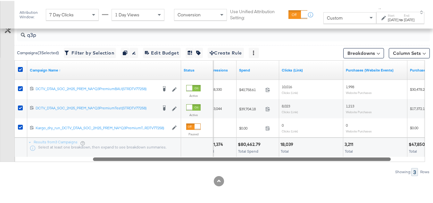
drag, startPoint x: 271, startPoint y: 159, endPoint x: 335, endPoint y: 160, distance: 64.1
click at [335, 160] on div at bounding box center [242, 157] width 298 height 5
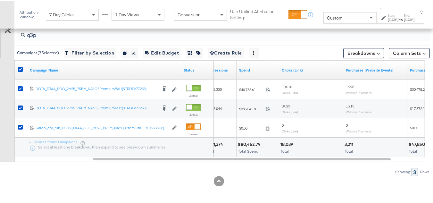
click at [388, 17] on div "Sep 1st 2025" at bounding box center [393, 18] width 11 height 5
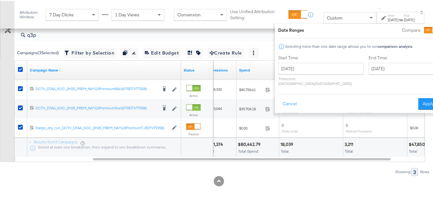
click at [311, 56] on label "Start Time:" at bounding box center [321, 57] width 86 height 6
click at [309, 66] on input "September 1st 2025" at bounding box center [321, 68] width 86 height 12
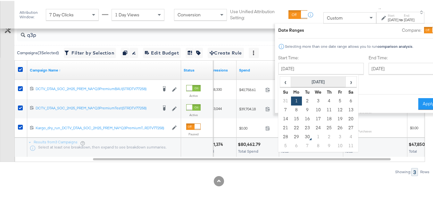
click at [300, 81] on th "September 2025" at bounding box center [318, 81] width 55 height 11
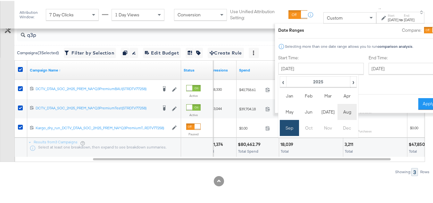
click at [338, 113] on td "Aug" at bounding box center [347, 111] width 19 height 16
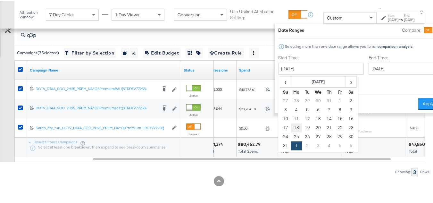
click at [291, 126] on td "18" at bounding box center [296, 126] width 11 height 9
type input "August 18th 2025"
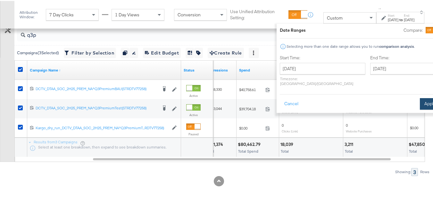
click at [420, 98] on button "Apply" at bounding box center [430, 103] width 20 height 12
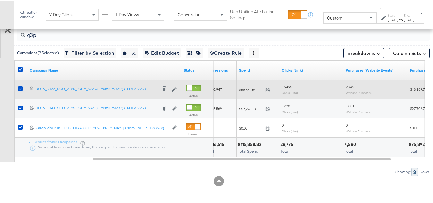
click at [251, 91] on div "$58,632.64 58632.64" at bounding box center [258, 89] width 43 height 10
copy div "$58,632.64"
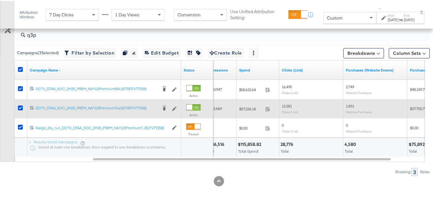
click at [243, 112] on div "$57,226.18 57226.18" at bounding box center [258, 108] width 43 height 10
copy span "57,226.18"
click at [248, 108] on span "$57,226.18" at bounding box center [251, 107] width 24 height 5
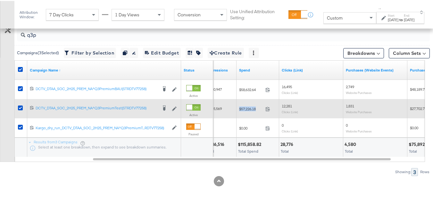
click at [248, 108] on span "$57,226.18" at bounding box center [251, 107] width 24 height 5
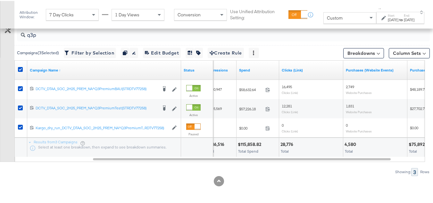
click at [278, 152] on div "$115,858.82 Total Spend" at bounding box center [258, 146] width 42 height 19
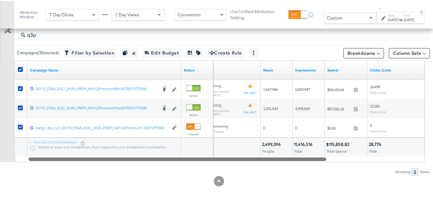
drag, startPoint x: 272, startPoint y: 160, endPoint x: 209, endPoint y: 154, distance: 63.7
click at [208, 158] on div at bounding box center [178, 157] width 298 height 5
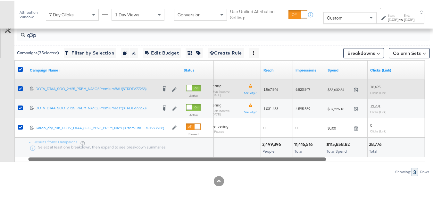
click at [269, 89] on span "1,567,946" at bounding box center [271, 88] width 15 height 5
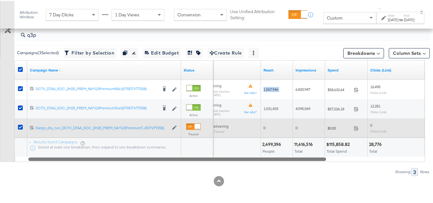
copy span "1,567,946"
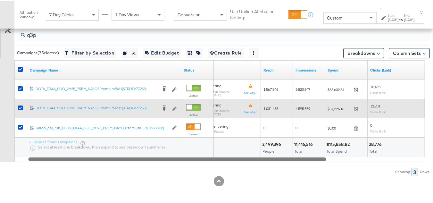
click at [278, 110] on span "1,031,433" at bounding box center [271, 107] width 15 height 5
copy span "1,031,433"
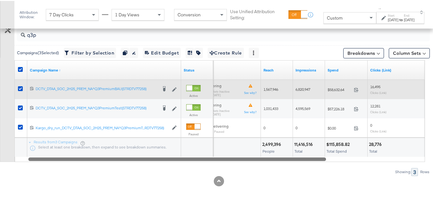
click at [300, 87] on span "6,820,947" at bounding box center [303, 88] width 15 height 5
copy span "6,820,947"
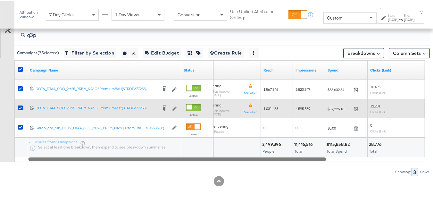
click at [308, 108] on span "4,595,569" at bounding box center [303, 107] width 15 height 5
copy span "4,595,569"
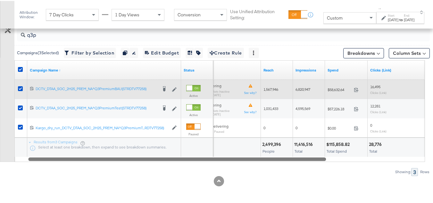
click at [374, 89] on div "16,495 Clicks (Link)" at bounding box center [399, 88] width 59 height 10
click at [374, 84] on span "16,495" at bounding box center [375, 85] width 10 height 5
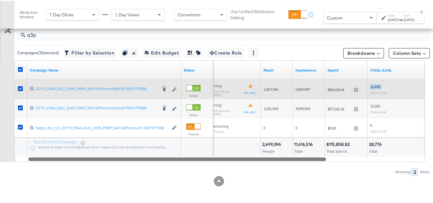
click at [374, 84] on span "16,495" at bounding box center [375, 85] width 10 height 5
copy span "16,495"
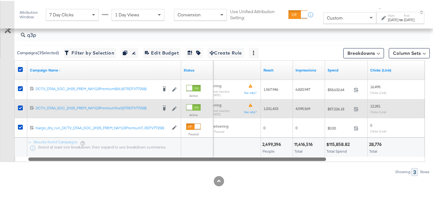
click at [369, 108] on div "12,281 Clicks (Link)" at bounding box center [400, 107] width 64 height 15
copy span "12,281"
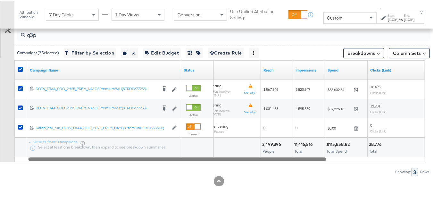
click at [328, 151] on span "Total Spend" at bounding box center [337, 150] width 20 height 5
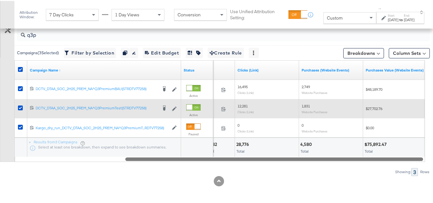
drag, startPoint x: 320, startPoint y: 157, endPoint x: 331, endPoint y: 107, distance: 51.7
click at [424, 165] on div "q3p Campaigns ( 3 Selected) Filter by Selection Filter 3 campaigns Duplicate 3 …" at bounding box center [215, 99] width 430 height 151
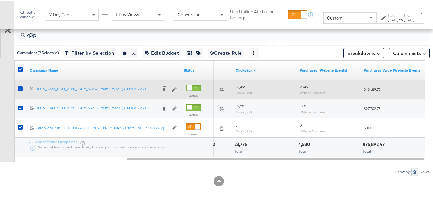
click at [306, 84] on span "2,749" at bounding box center [304, 85] width 8 height 5
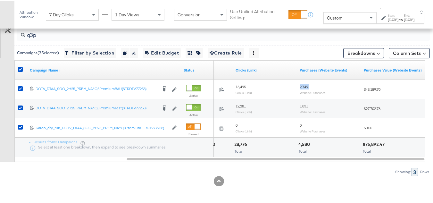
copy span "2,749"
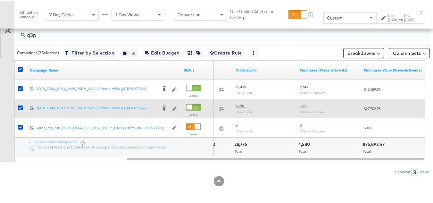
click at [300, 107] on span "1,831" at bounding box center [304, 105] width 8 height 5
copy span "1,831"
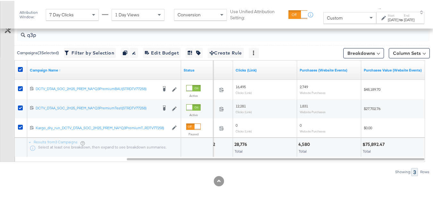
click at [288, 163] on div "q3p Campaigns ( 3 Selected) Filter by Selection Filter 3 campaigns Duplicate 3 …" at bounding box center [215, 99] width 430 height 151
click at [337, 17] on div "Custom" at bounding box center [350, 17] width 52 height 11
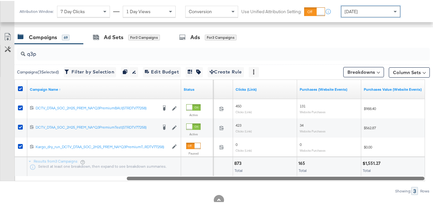
scroll to position [283, 0]
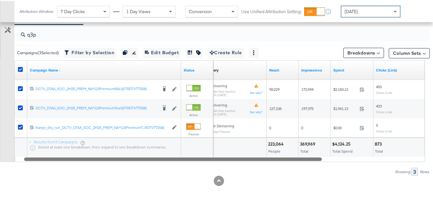
drag, startPoint x: 407, startPoint y: 159, endPoint x: 335, endPoint y: 164, distance: 72.3
click at [335, 164] on div "q3p Campaigns ( 3 Selected) Filter by Selection Filter 3 campaigns Duplicate 3 …" at bounding box center [215, 99] width 430 height 151
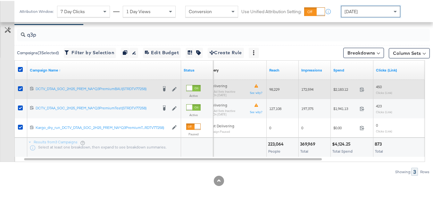
click at [345, 87] on span "$2,183.12" at bounding box center [345, 88] width 24 height 5
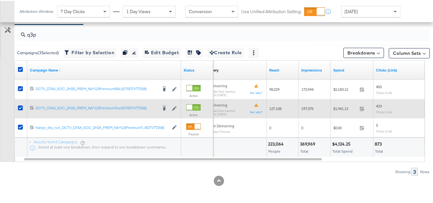
click at [340, 106] on span "$1,941.13" at bounding box center [345, 107] width 24 height 5
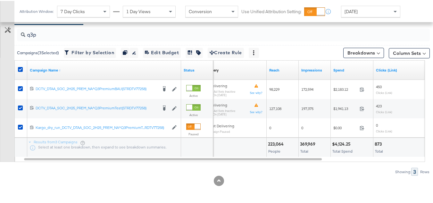
click at [287, 183] on div at bounding box center [219, 180] width 438 height 10
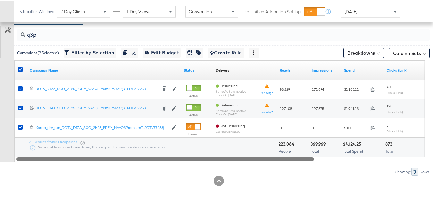
drag, startPoint x: 249, startPoint y: 158, endPoint x: 80, endPoint y: 150, distance: 169.8
click at [80, 150] on div "Campaign Name ↑ Status Delivery Sorting Unavailable Reach Impressions Spend Cli…" at bounding box center [219, 110] width 411 height 102
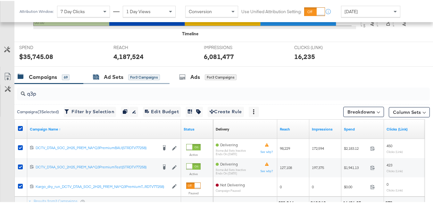
scroll to position [219, 0]
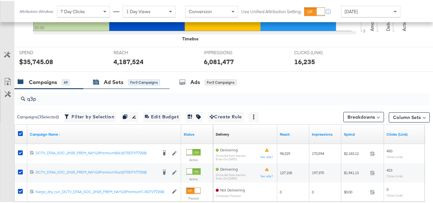
click at [119, 82] on div "Ad Sets" at bounding box center [114, 81] width 20 height 7
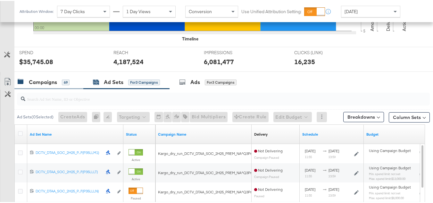
click at [49, 76] on div "Campaigns 69" at bounding box center [48, 81] width 69 height 14
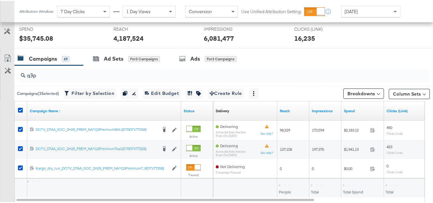
scroll to position [283, 0]
